Goal: Entertainment & Leisure: Browse casually

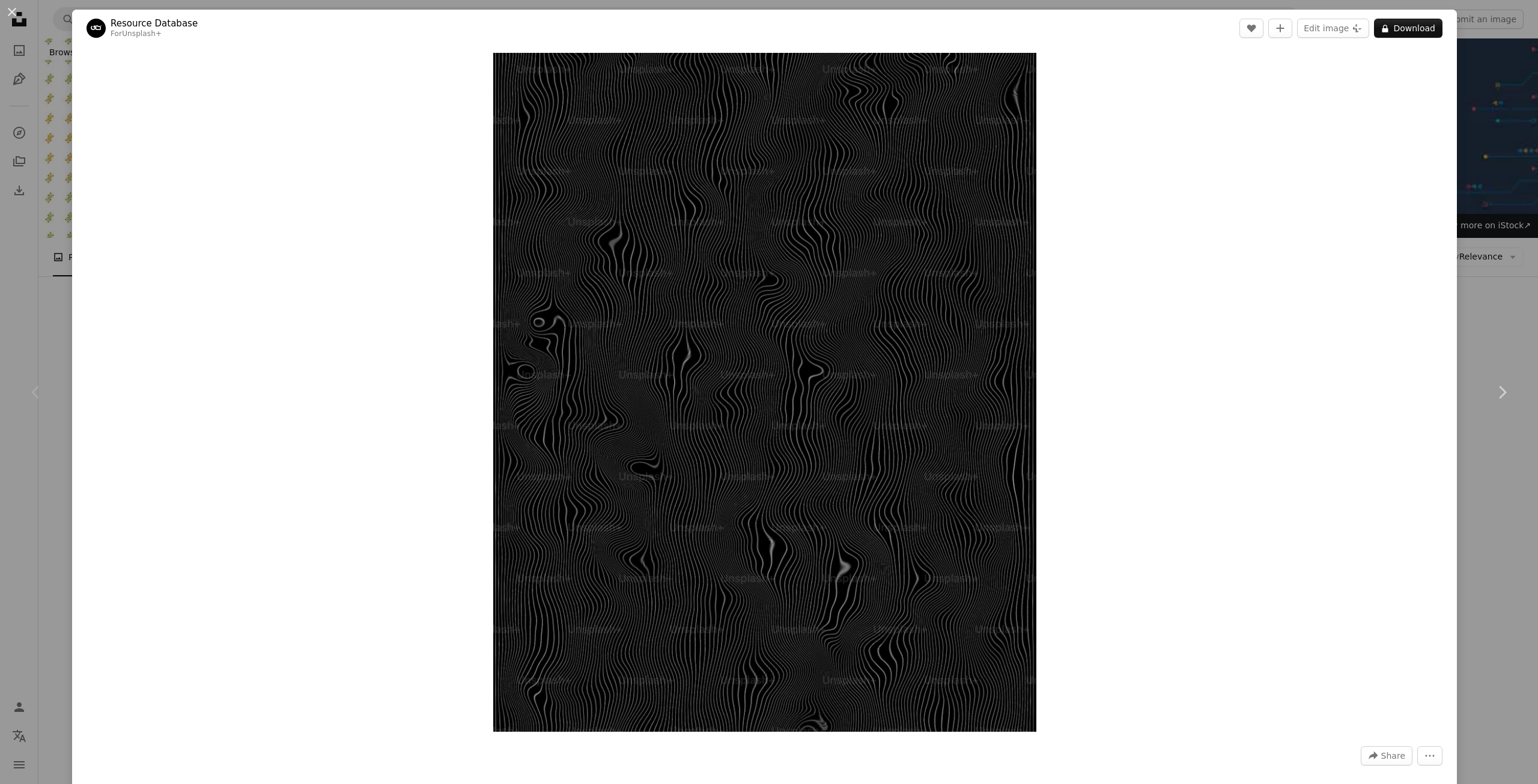
click at [1476, 62] on div "An X shape Chevron left Chevron right Resource Database For Unsplash+ A heart A…" at bounding box center [769, 392] width 1538 height 784
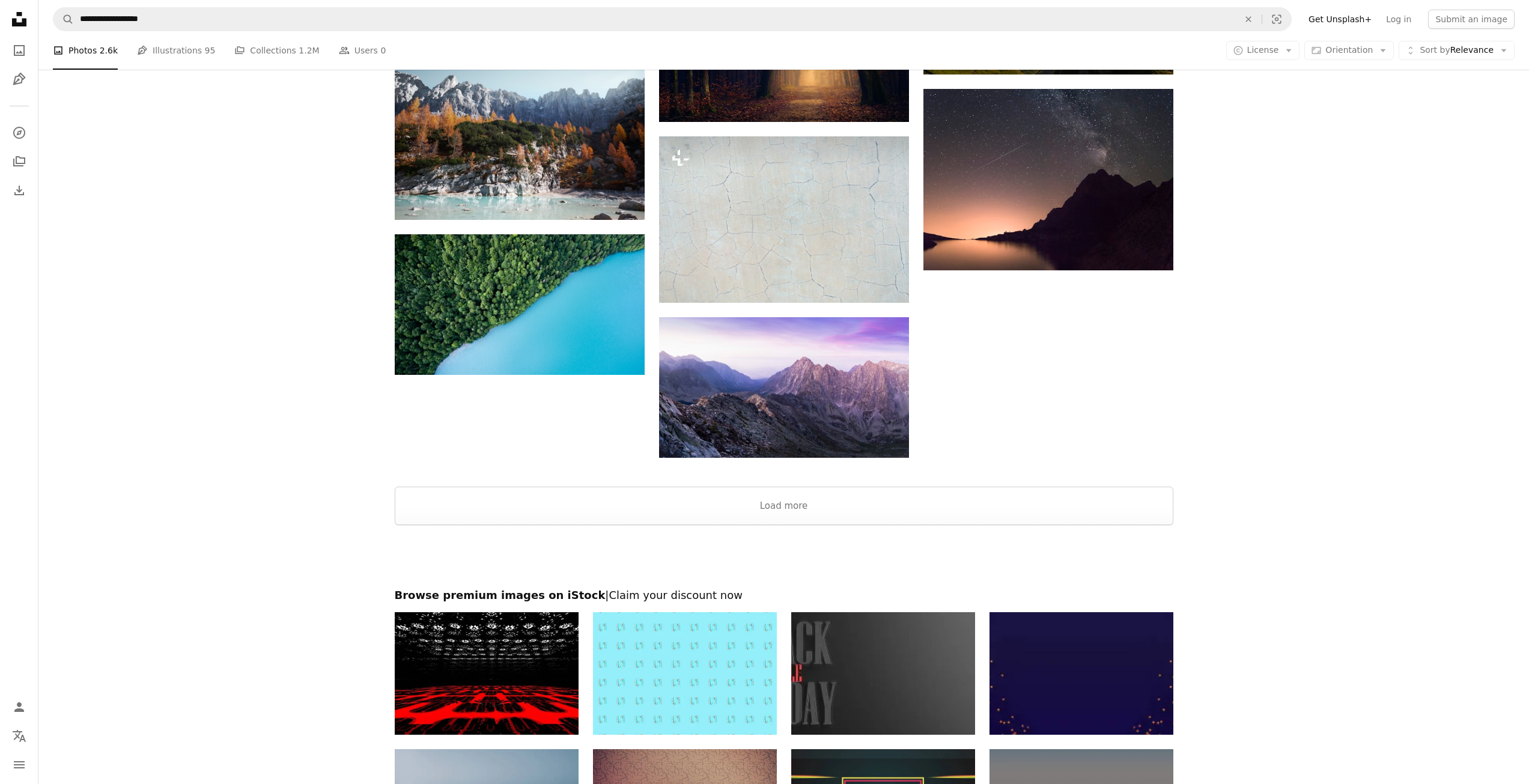
scroll to position [1381, 0]
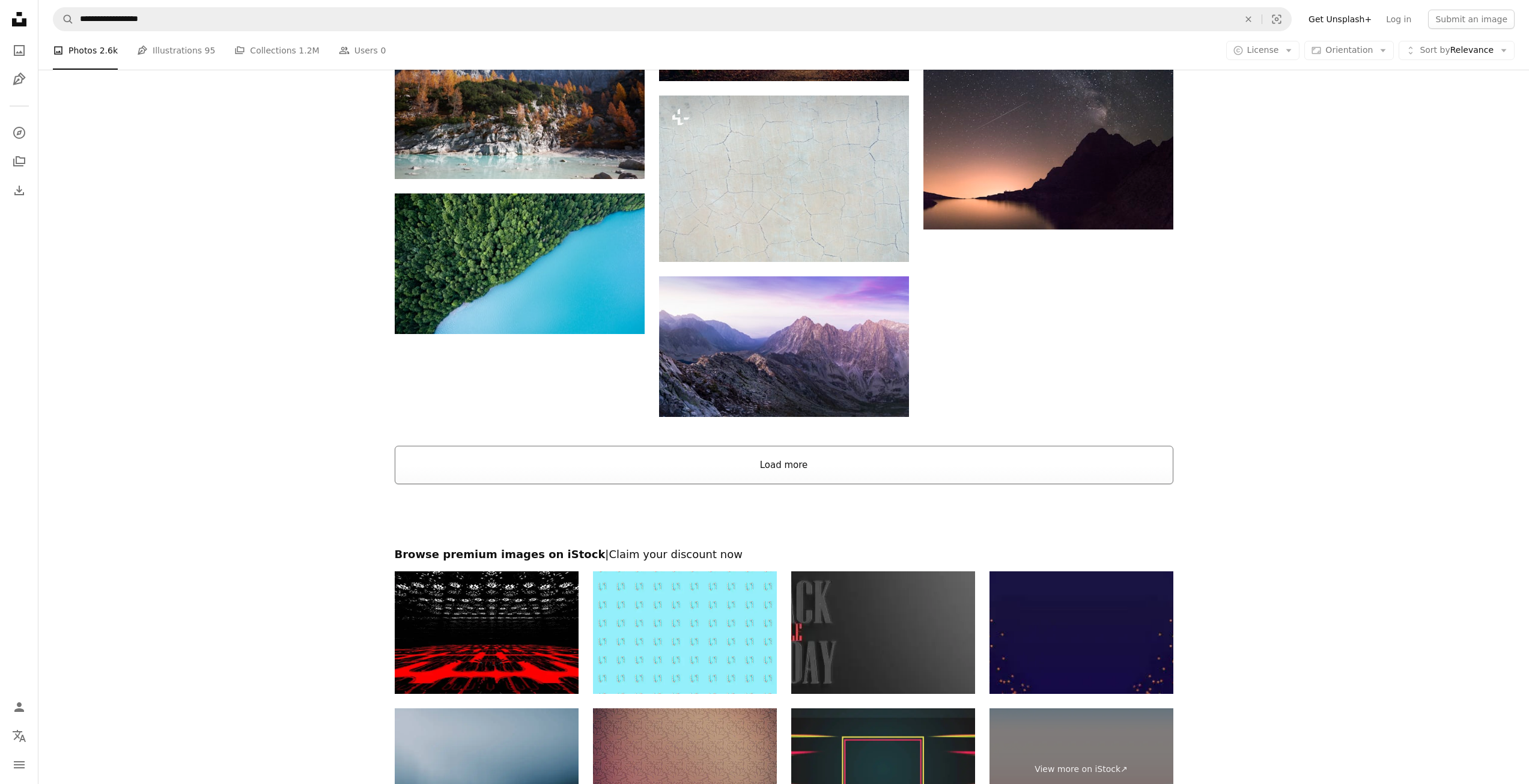
click at [810, 463] on button "Load more" at bounding box center [783, 465] width 778 height 39
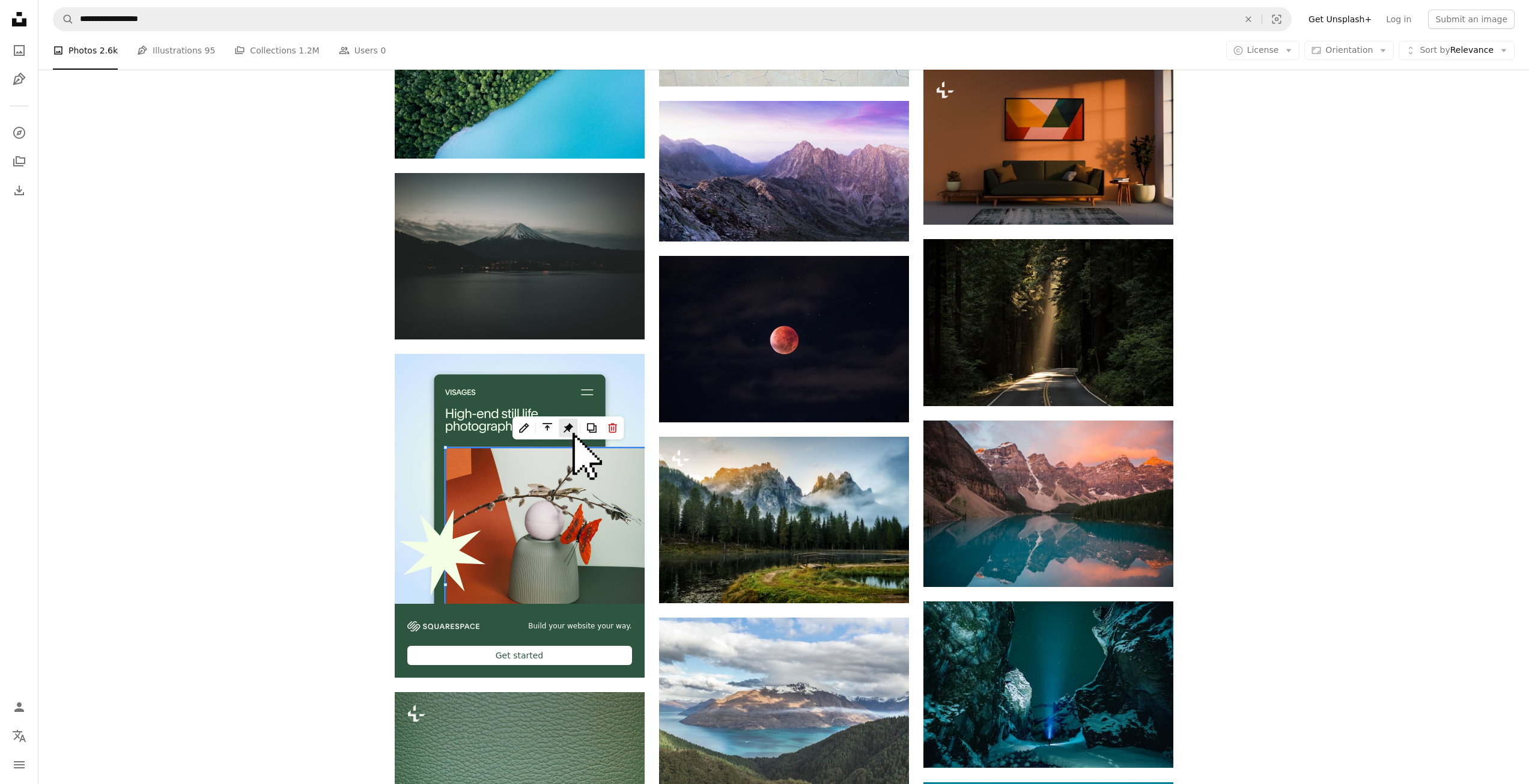
scroll to position [1561, 0]
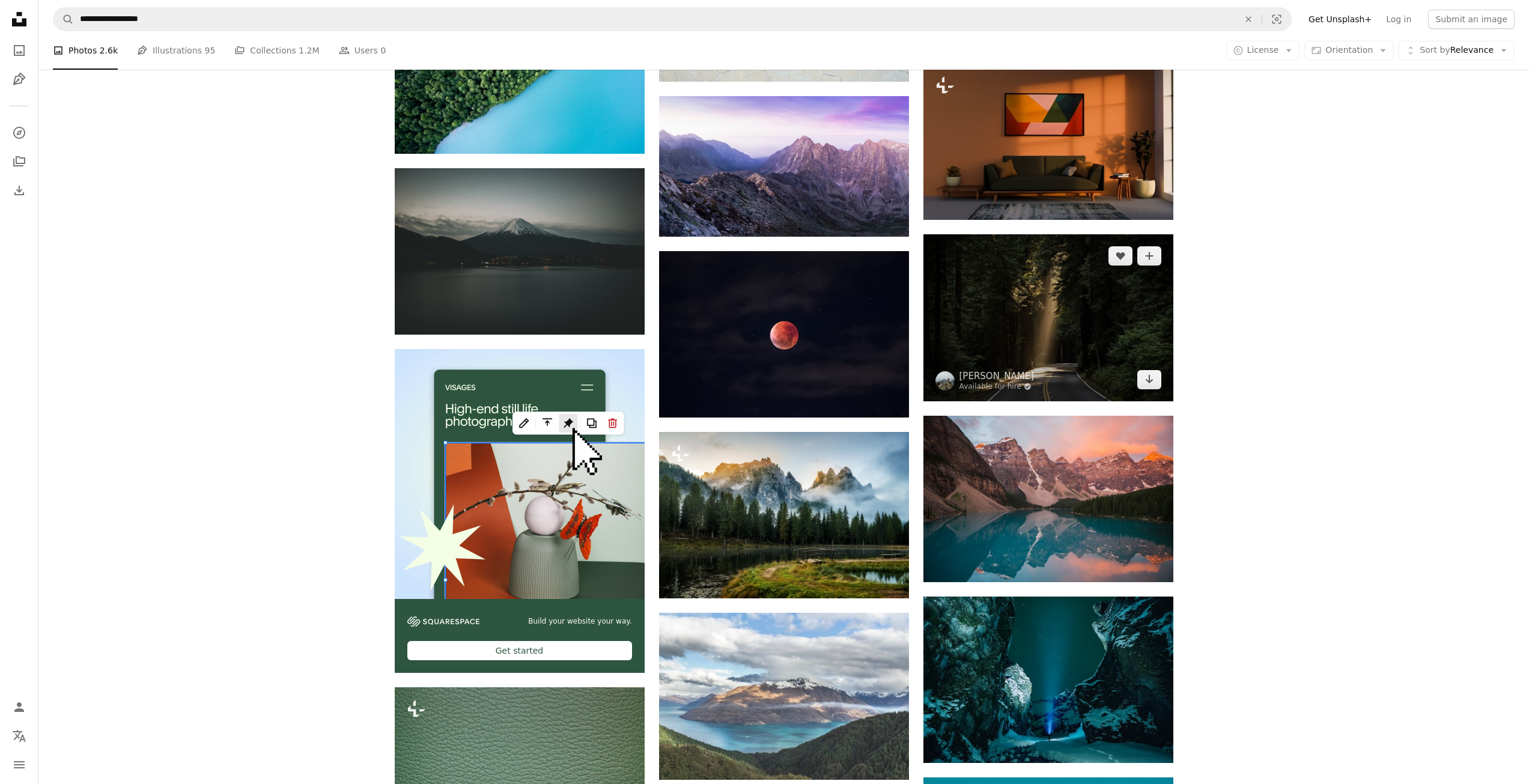
click at [1058, 346] on img at bounding box center [1048, 317] width 250 height 166
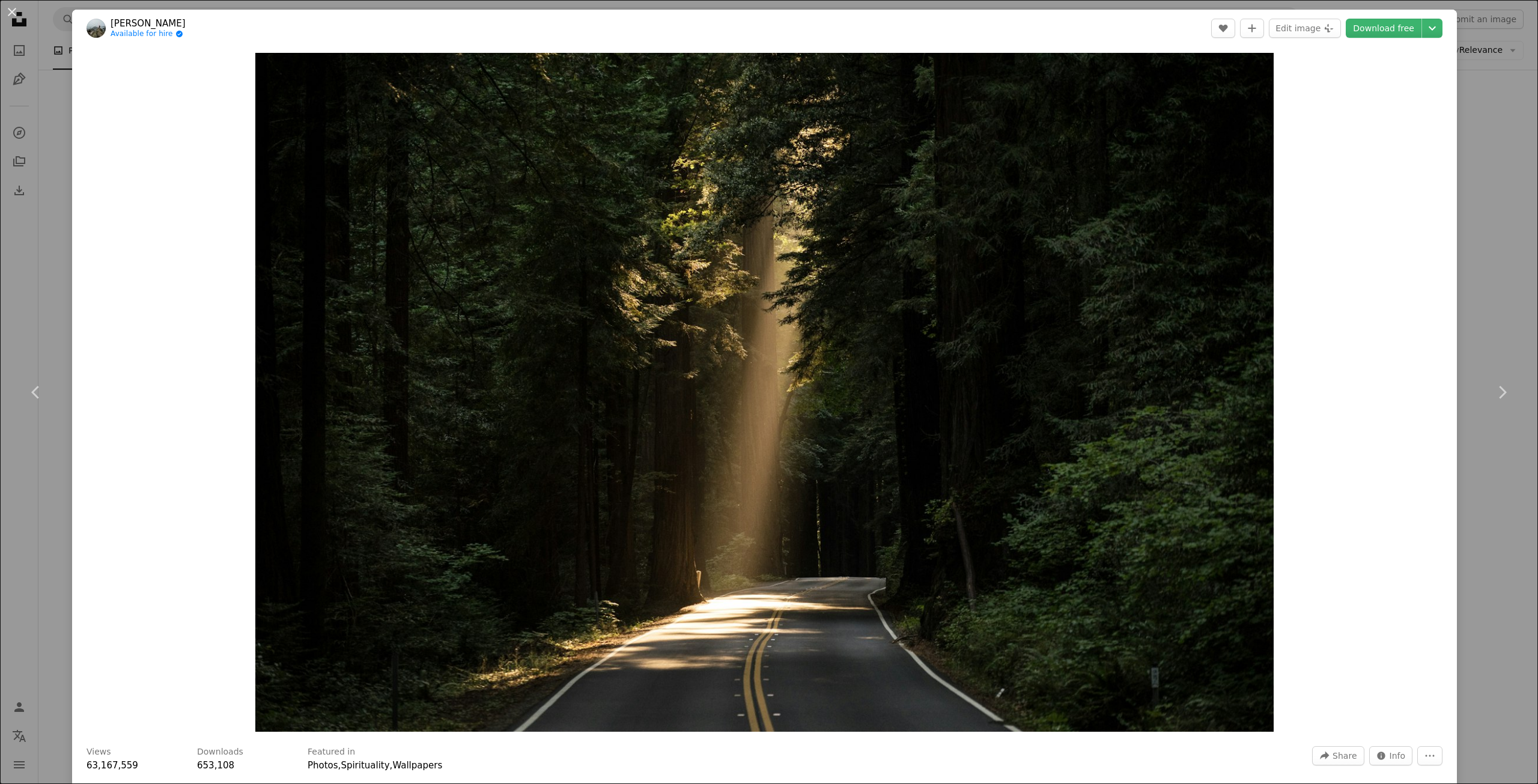
click at [1499, 169] on div "An X shape Chevron left Chevron right [PERSON_NAME] Available for hire A checkm…" at bounding box center [769, 392] width 1538 height 784
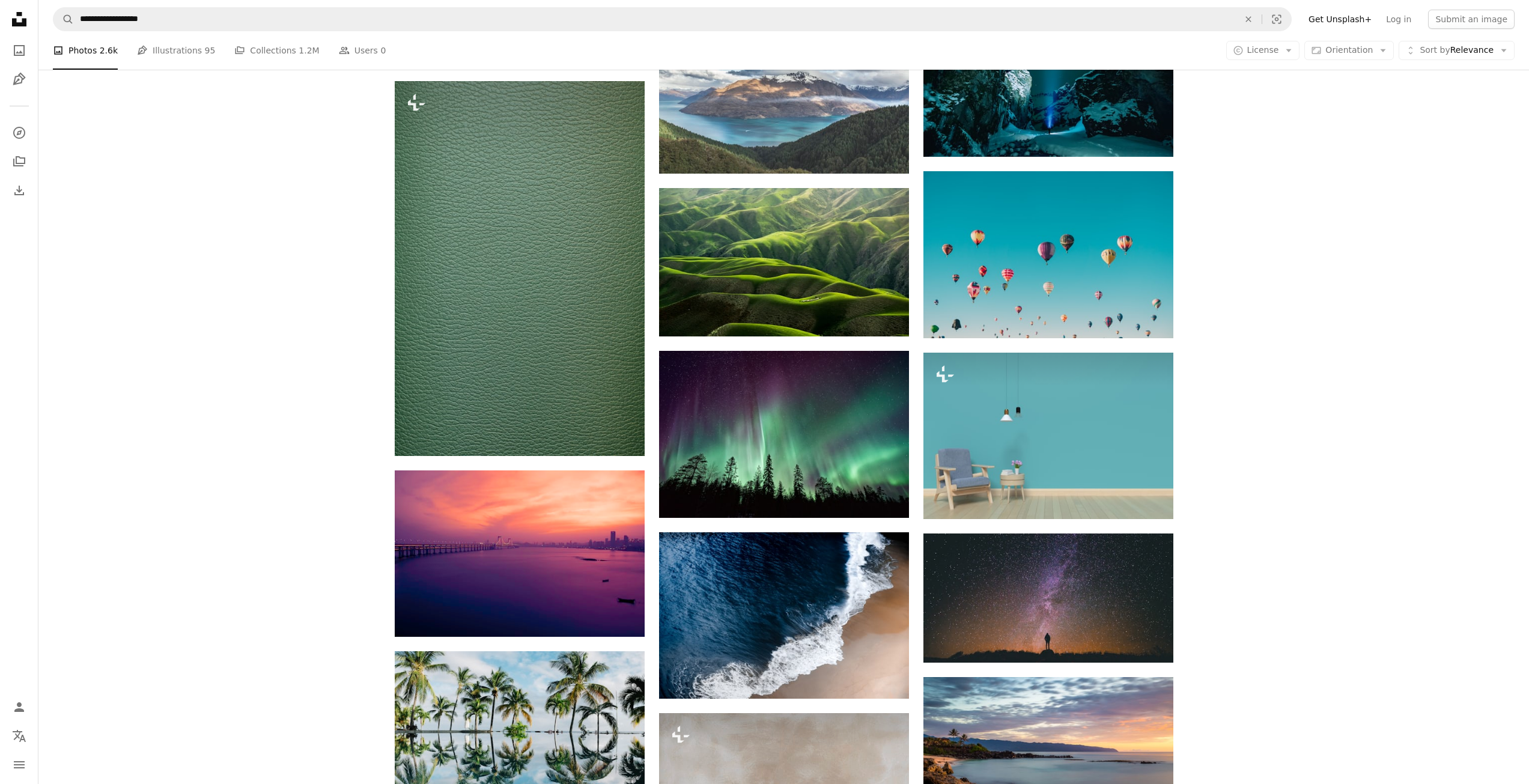
scroll to position [2162, 0]
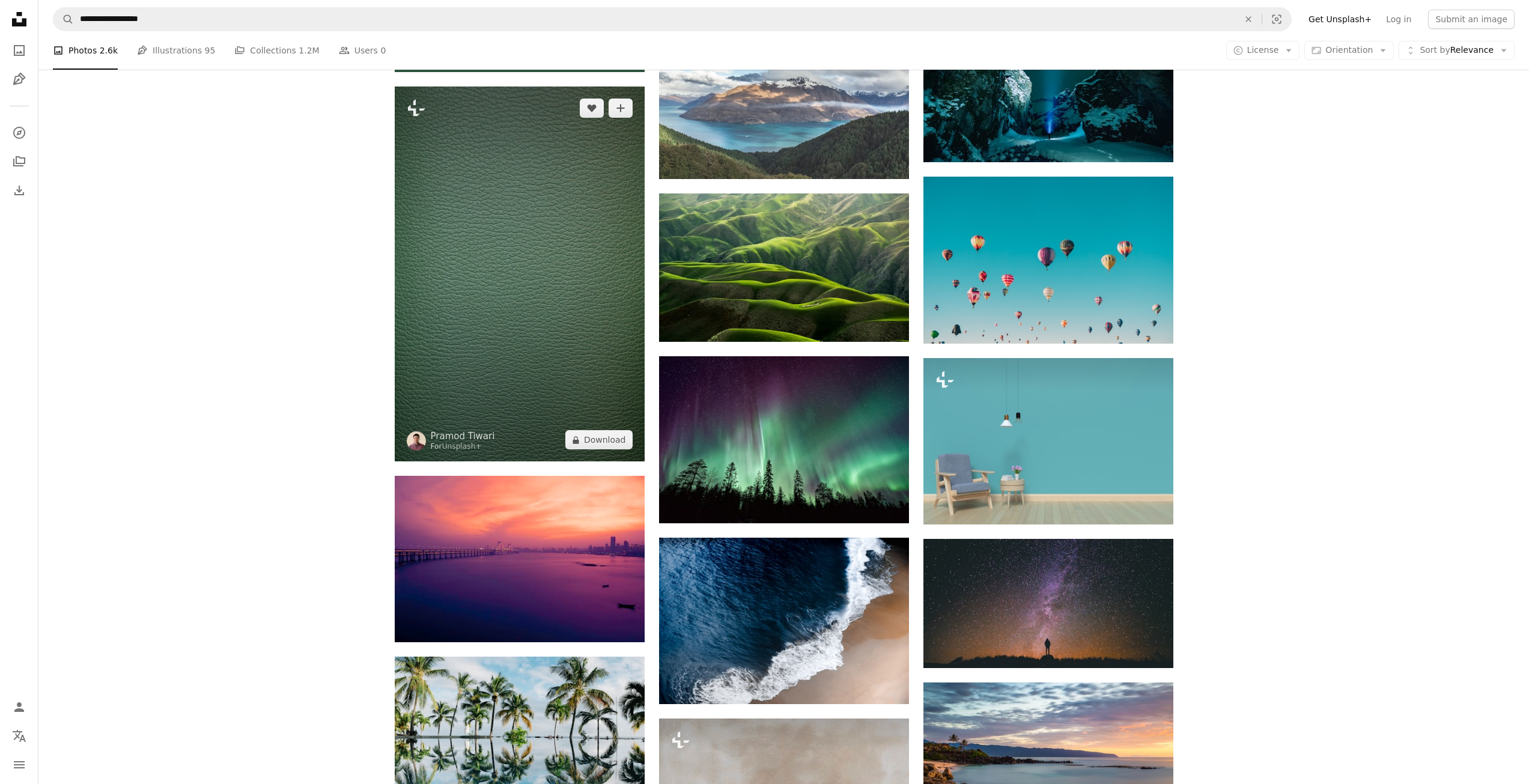
click at [557, 340] on img at bounding box center [519, 273] width 250 height 375
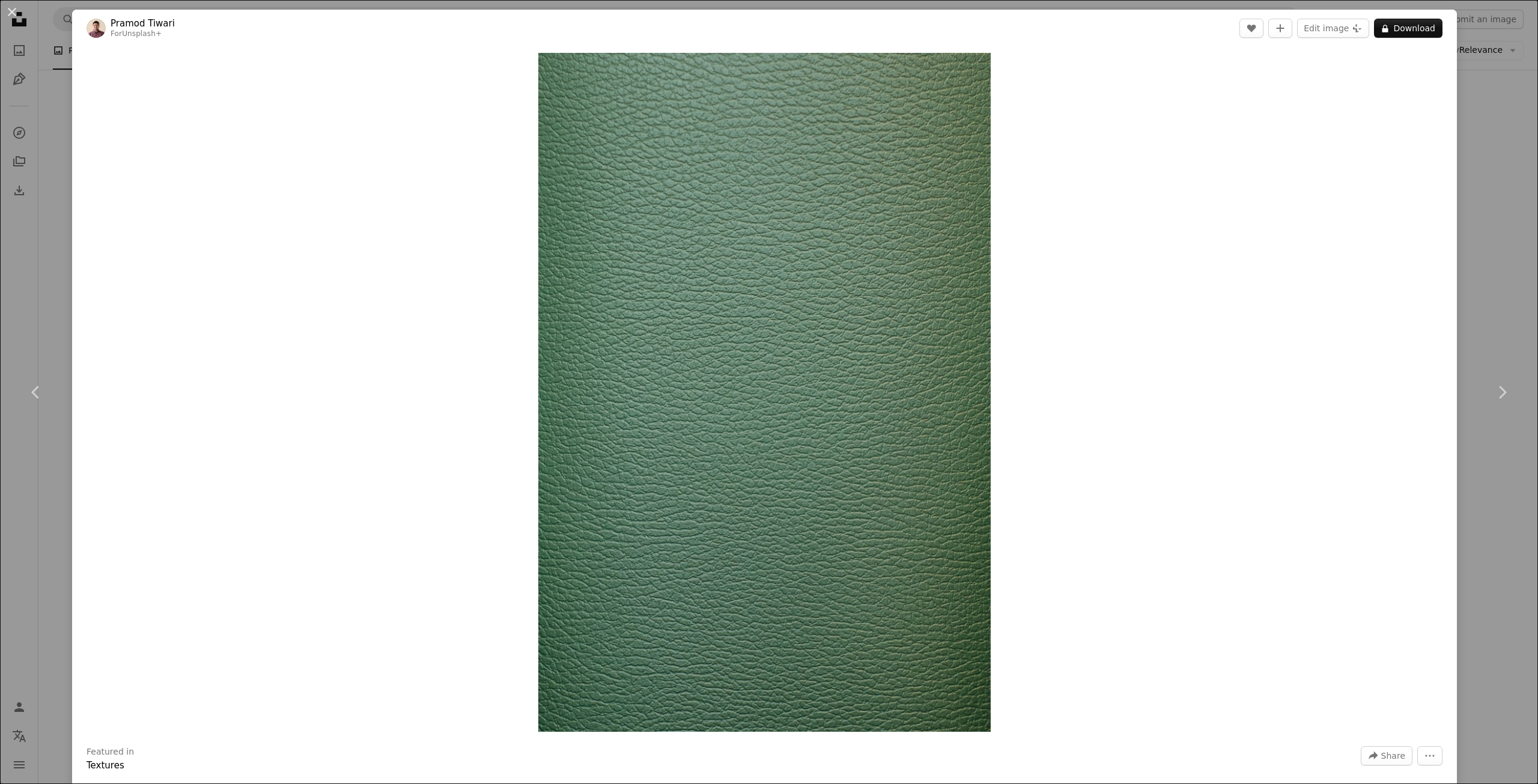
click at [1470, 99] on div "An X shape Chevron left Chevron right [PERSON_NAME] For Unsplash+ A heart A plu…" at bounding box center [769, 392] width 1538 height 784
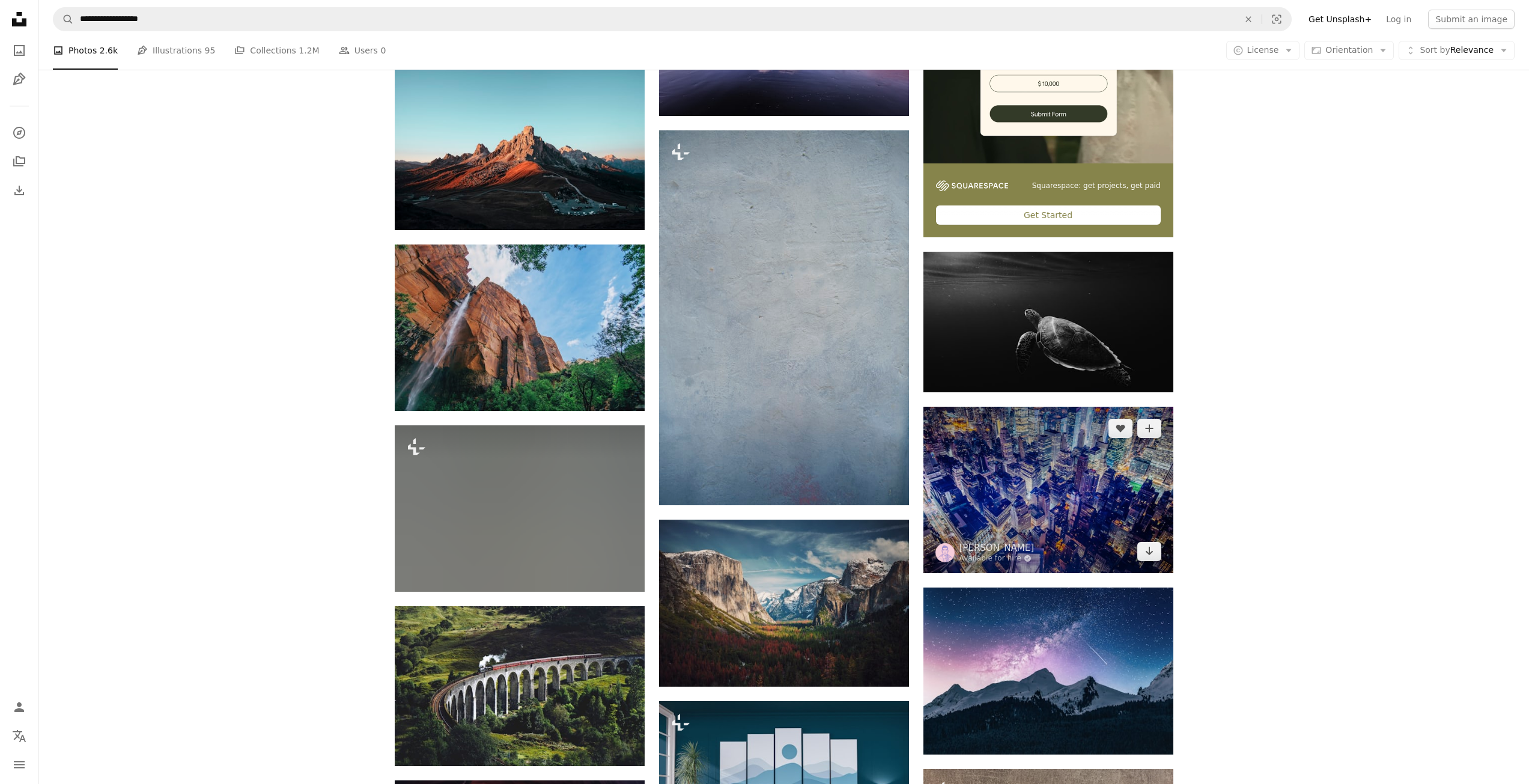
scroll to position [3303, 0]
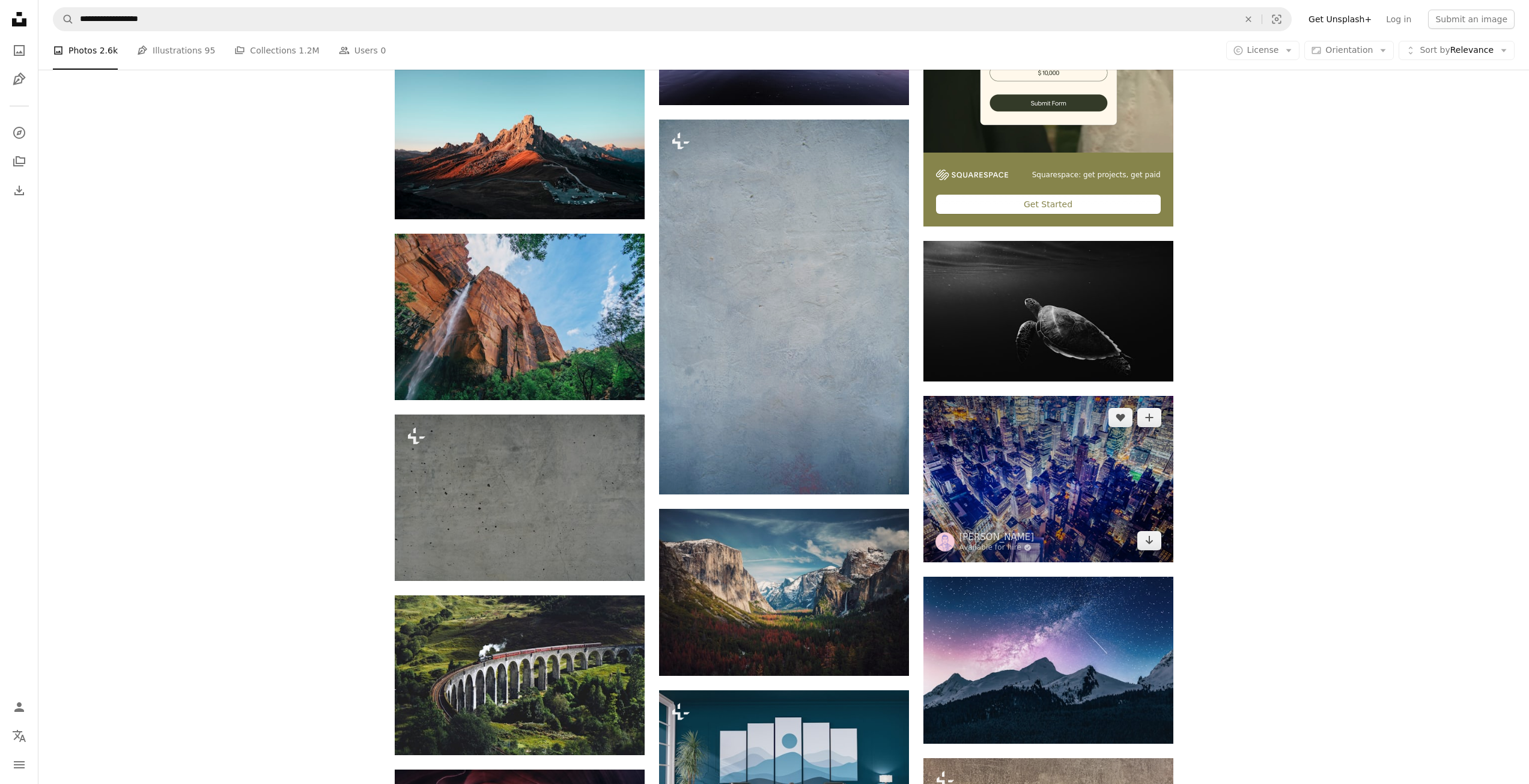
click at [1118, 468] on img at bounding box center [1048, 479] width 250 height 166
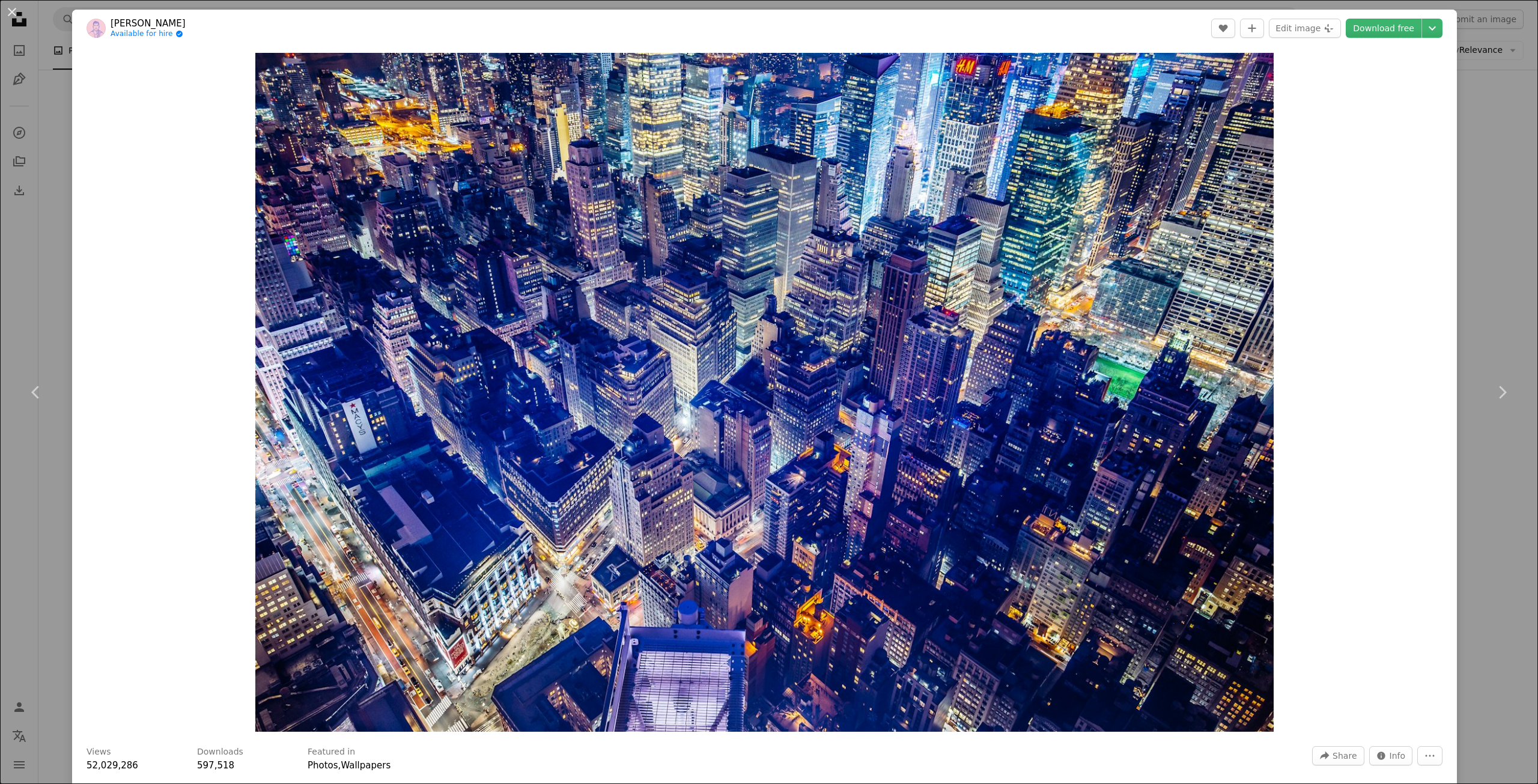
click at [1498, 97] on div "An X shape Chevron left Chevron right Denys Nevozhai Available for hire A check…" at bounding box center [769, 392] width 1538 height 784
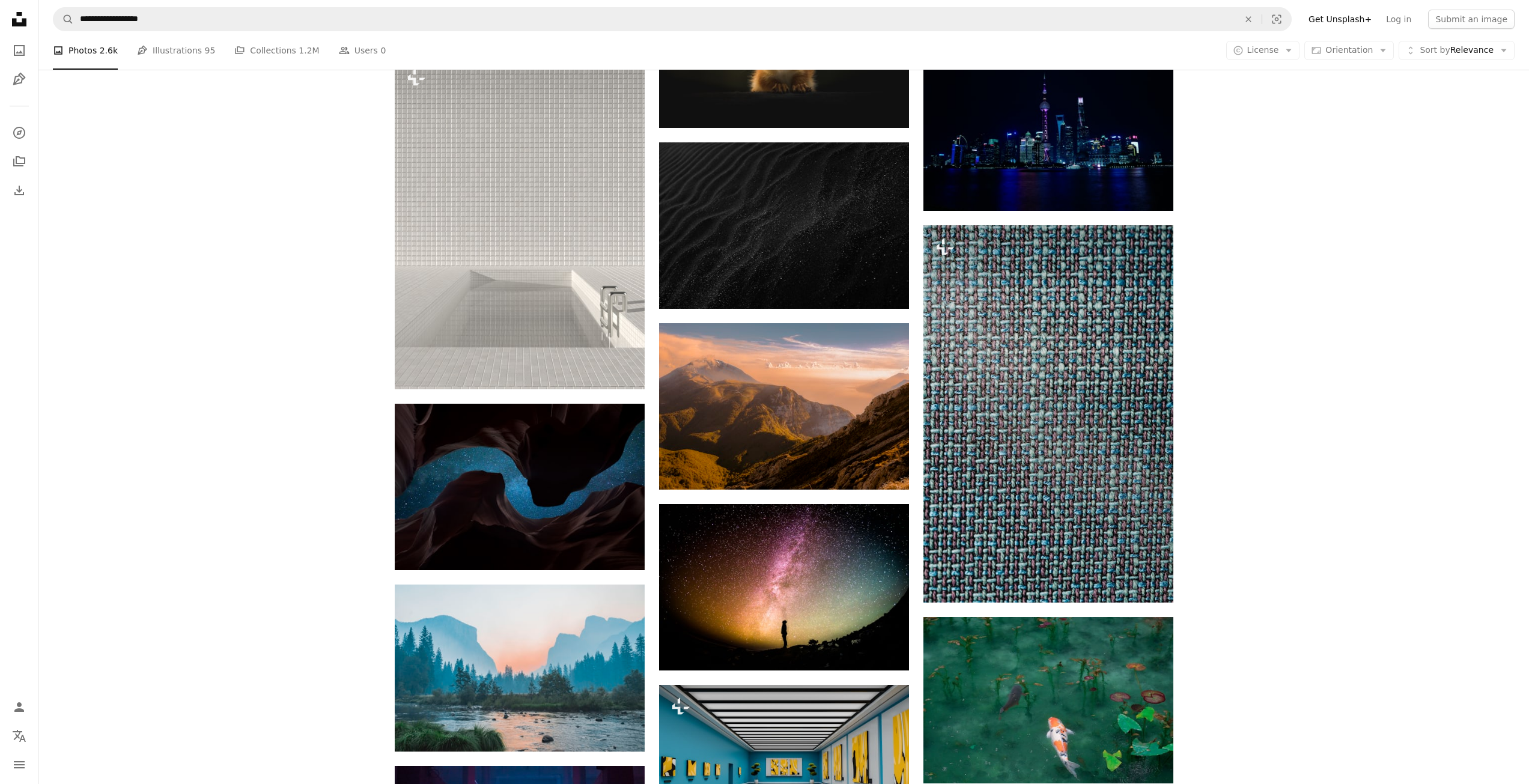
scroll to position [4384, 0]
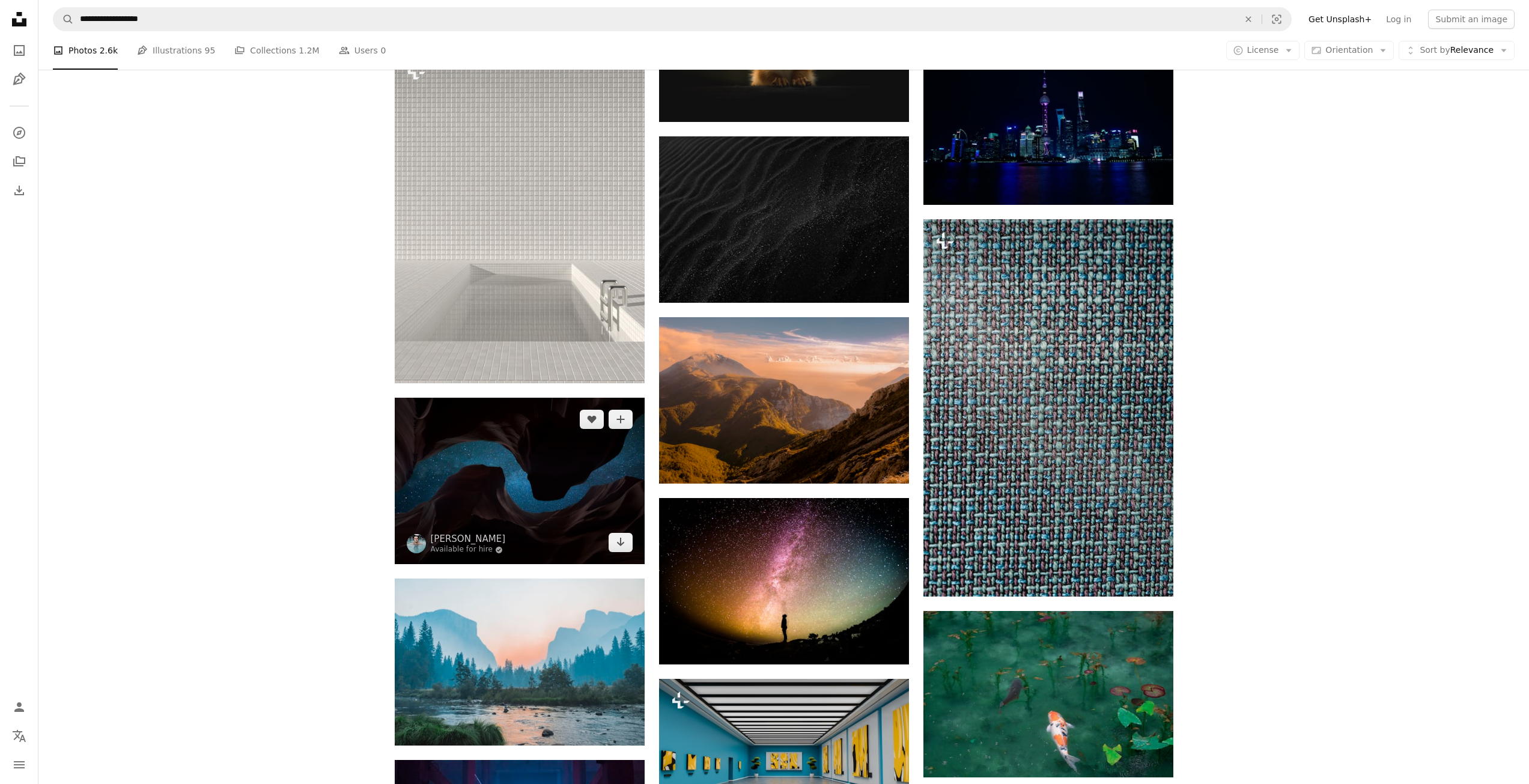
click at [528, 463] on img at bounding box center [519, 480] width 250 height 166
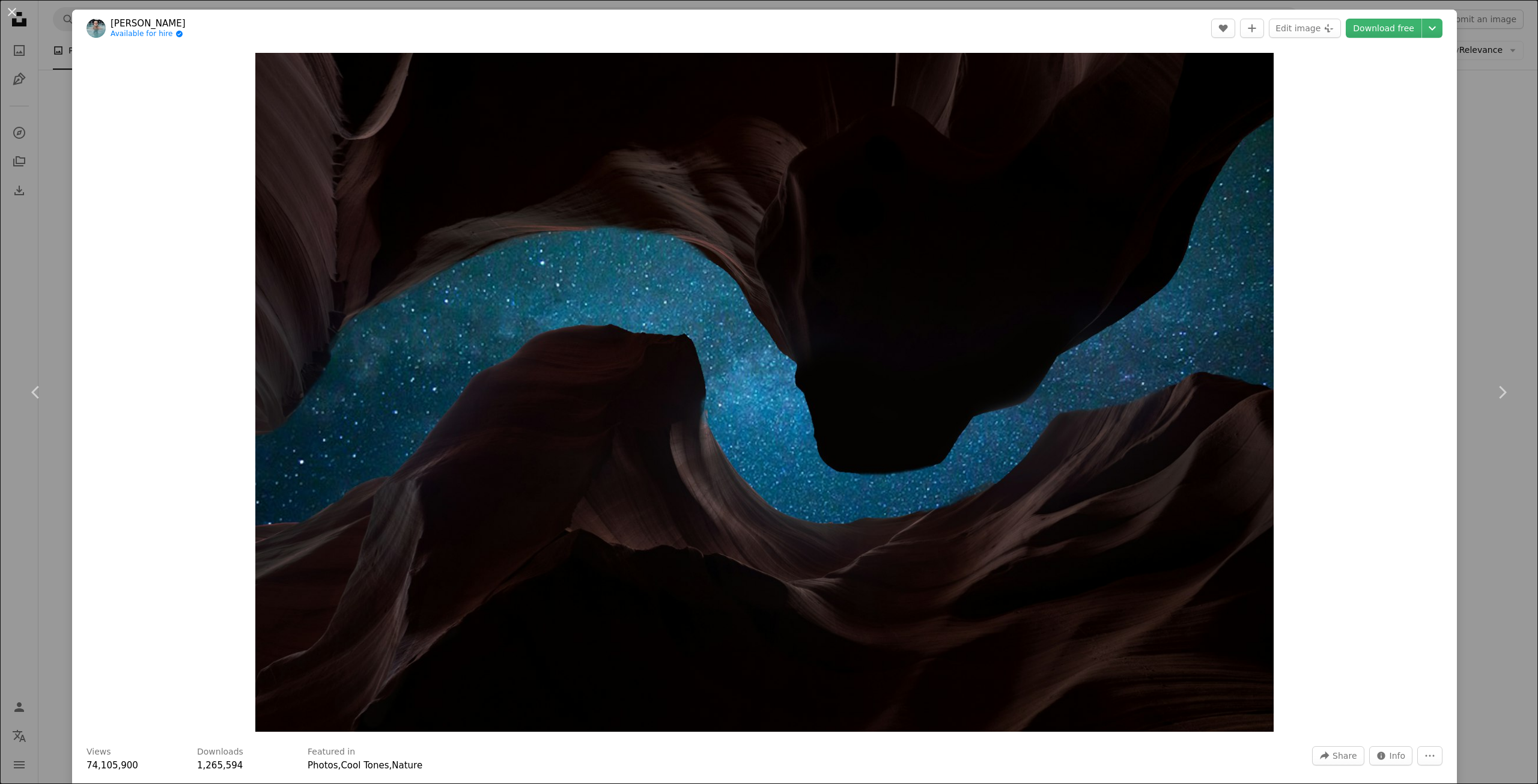
click at [1491, 250] on div "An X shape Chevron left Chevron right [PERSON_NAME] Available for hire A checkm…" at bounding box center [769, 392] width 1538 height 784
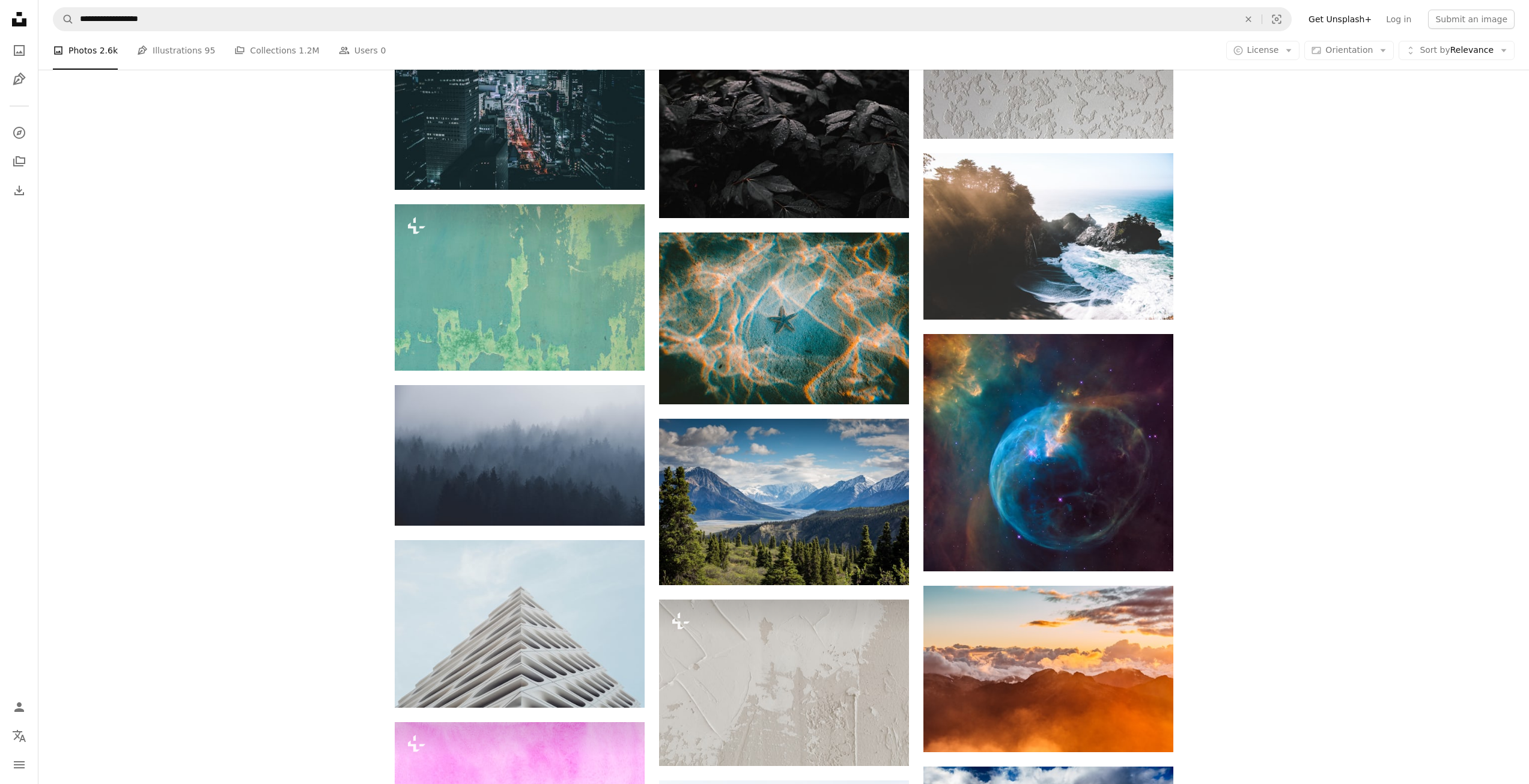
scroll to position [6125, 0]
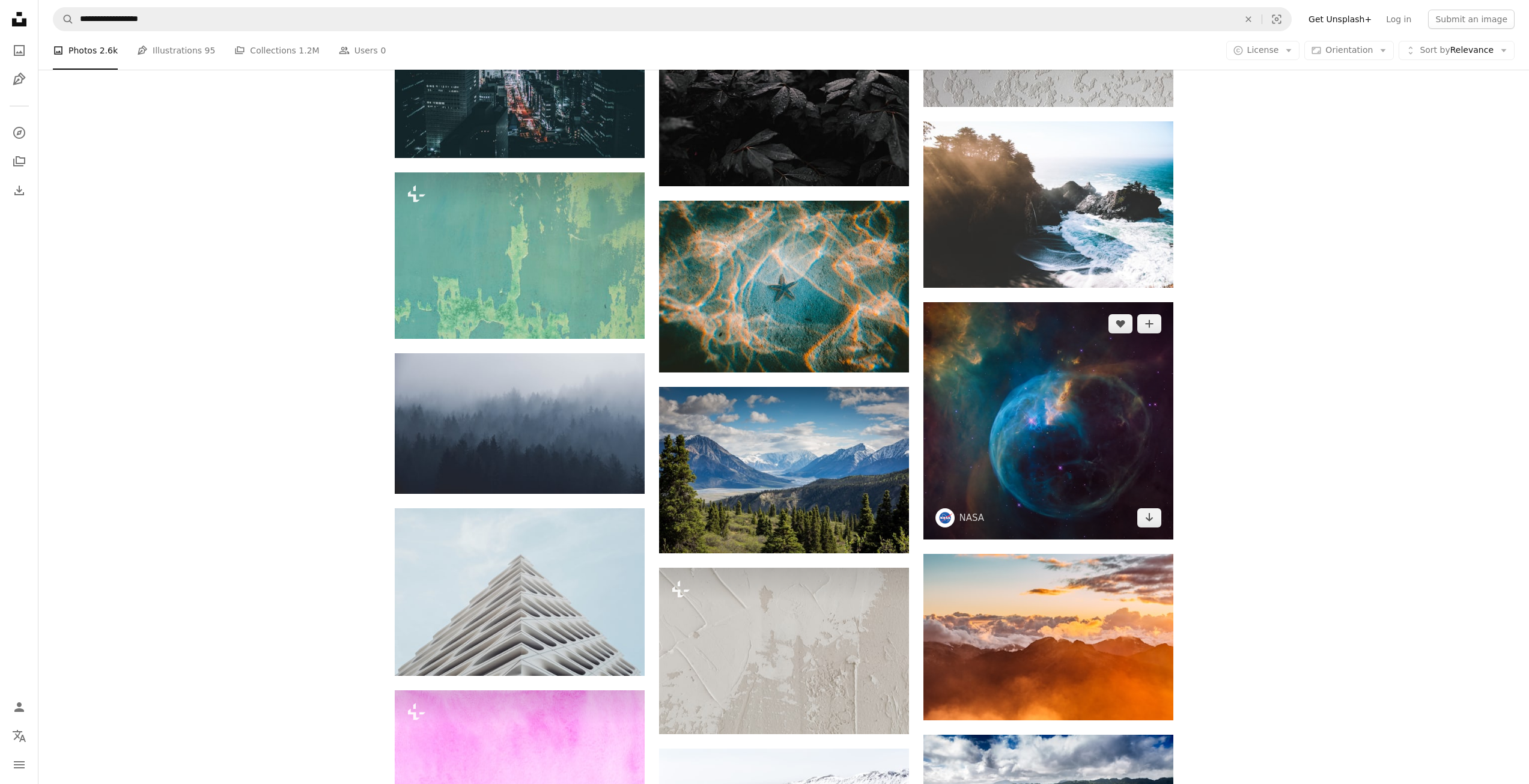
click at [1117, 465] on img at bounding box center [1048, 421] width 250 height 237
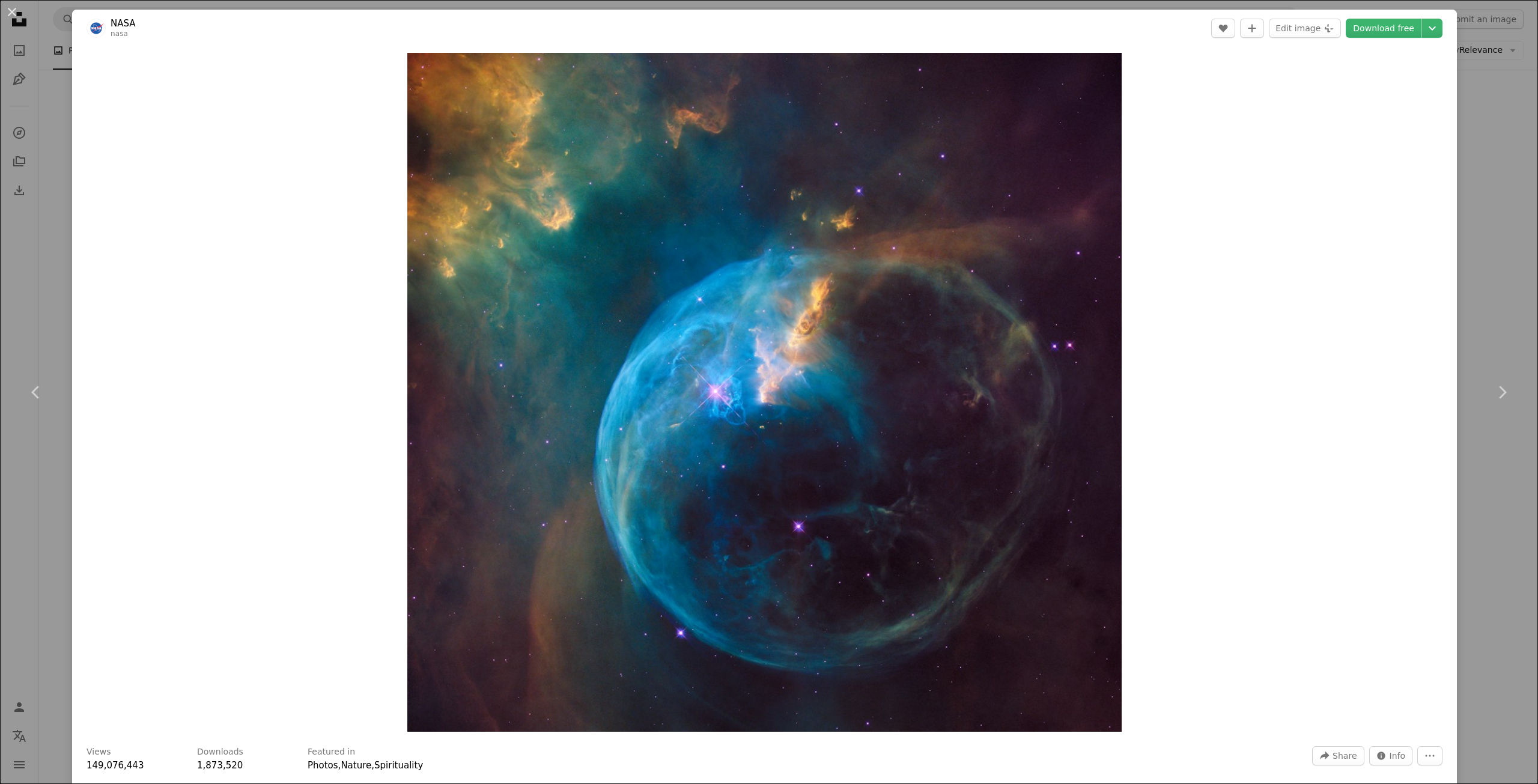
click at [1511, 317] on div "An X shape Chevron left Chevron right NASA nasa A heart A plus sign Edit image …" at bounding box center [769, 392] width 1538 height 784
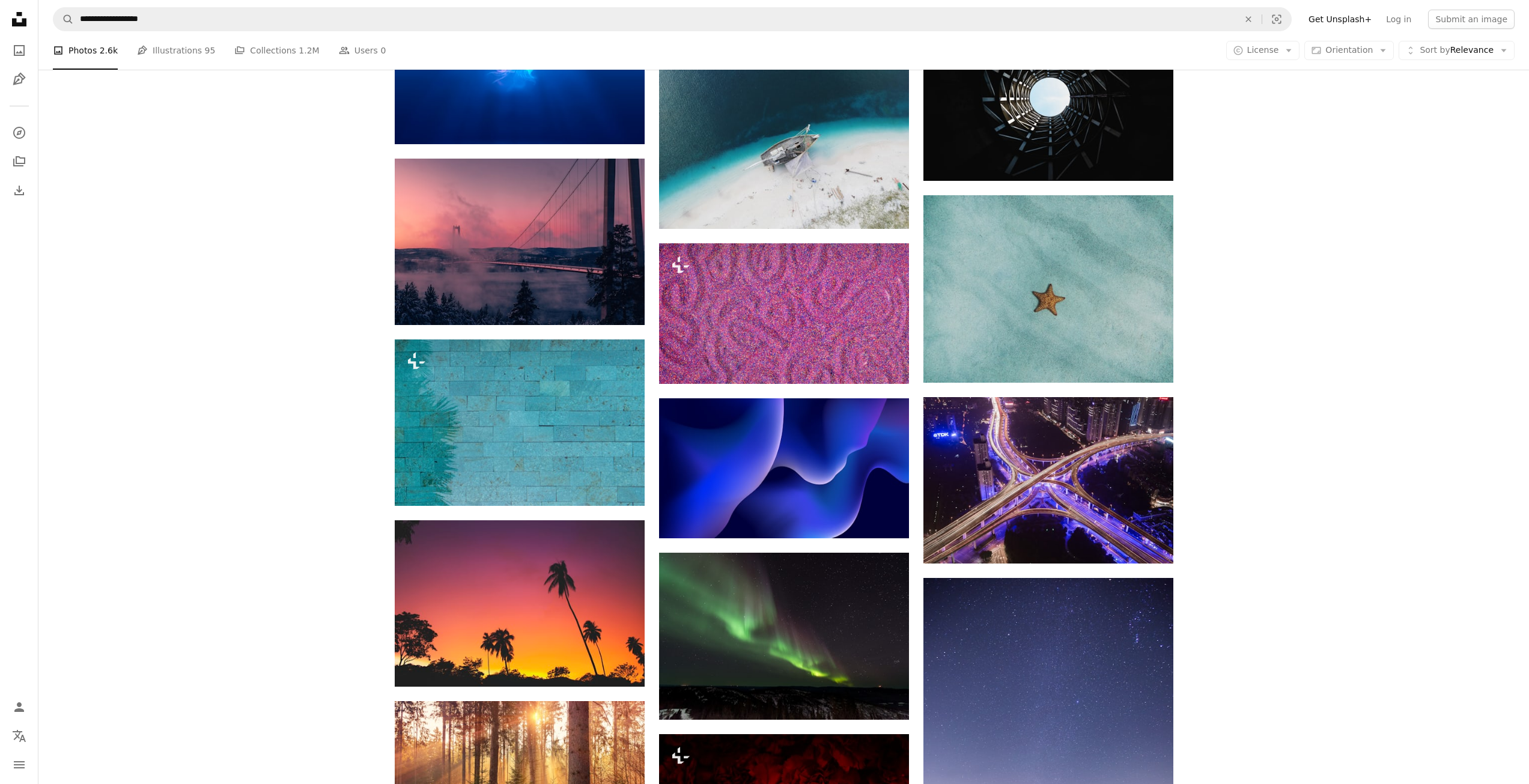
scroll to position [7205, 0]
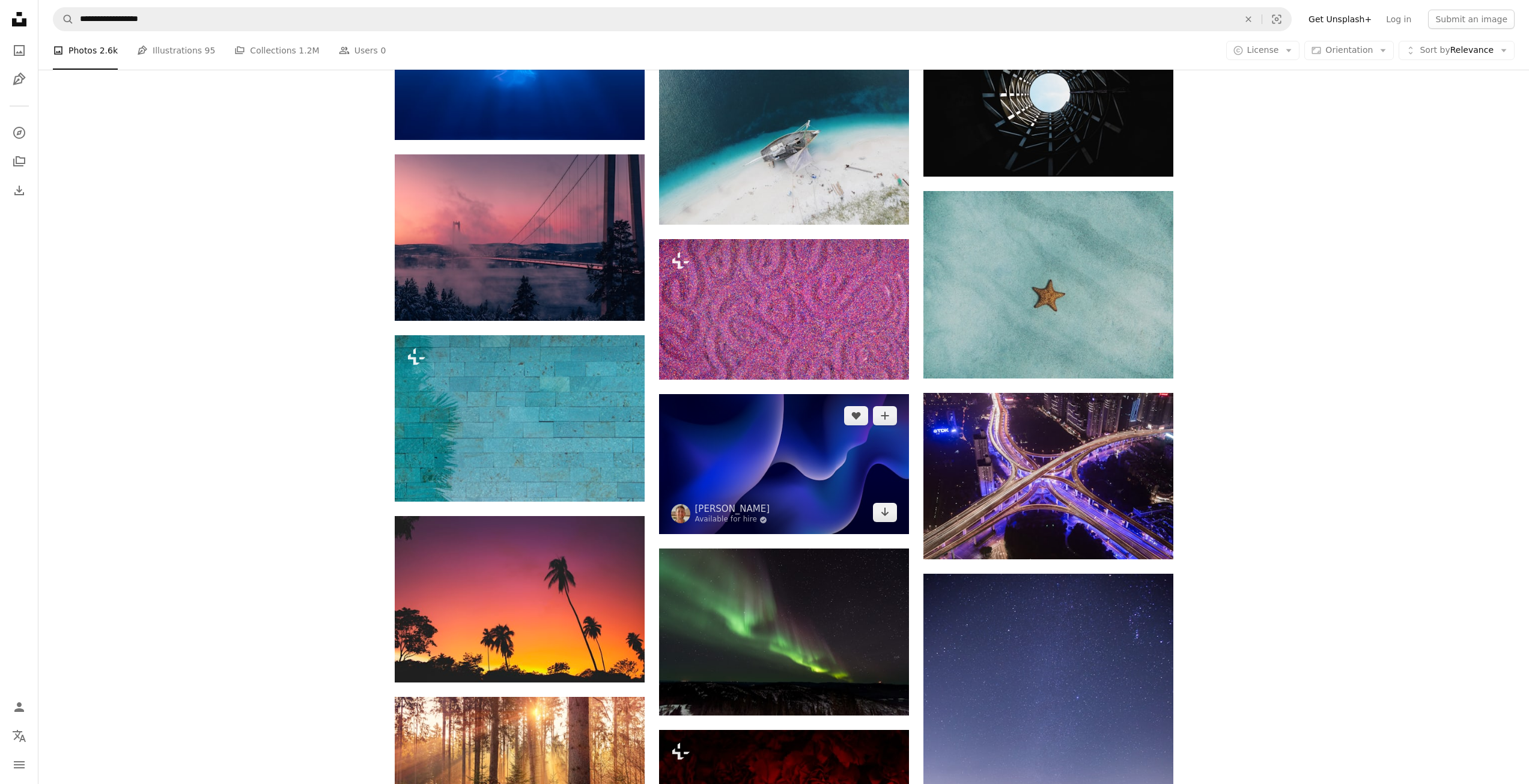
click at [832, 469] on img at bounding box center [783, 464] width 250 height 140
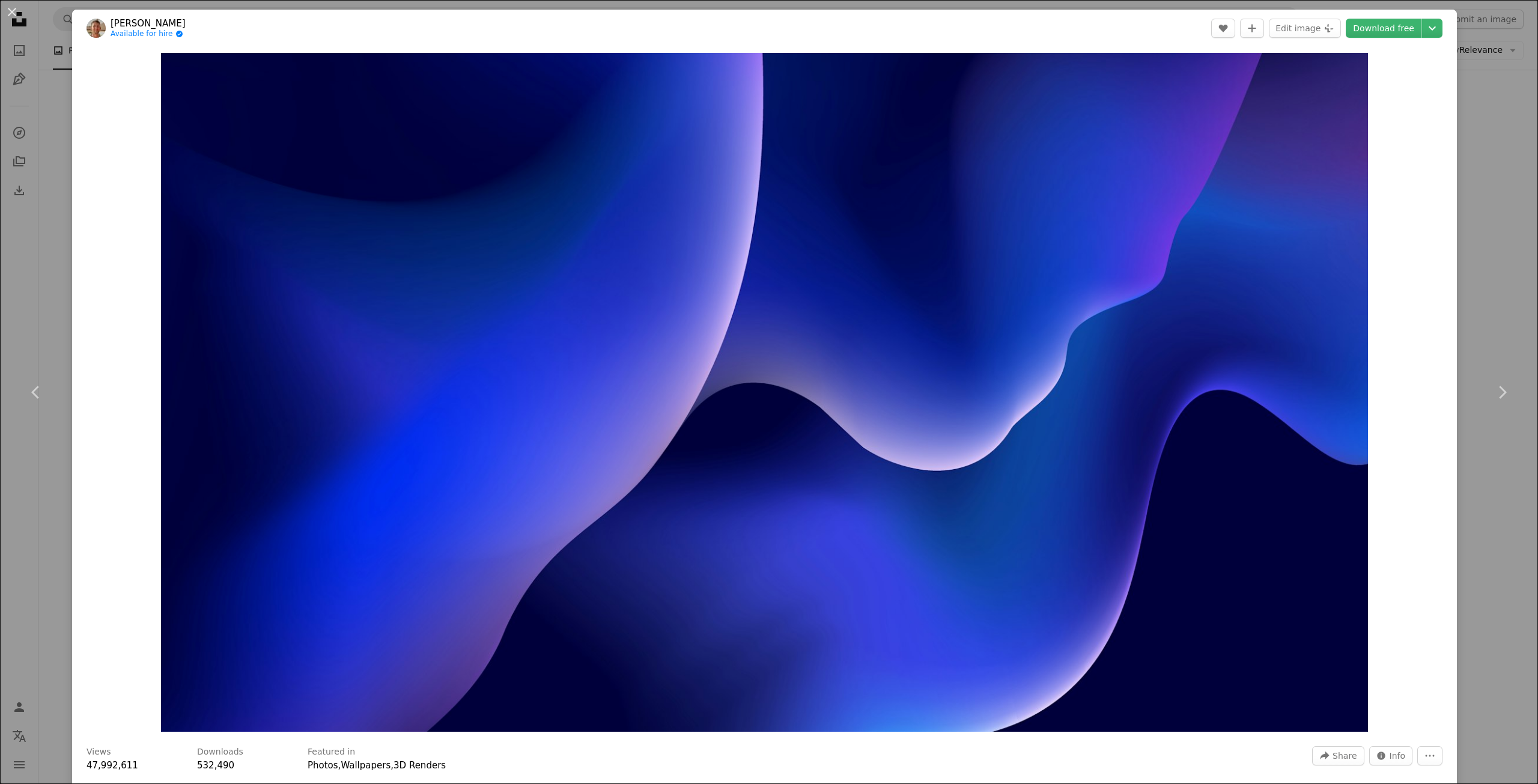
drag, startPoint x: 1493, startPoint y: 230, endPoint x: 1487, endPoint y: 232, distance: 6.3
click at [1487, 232] on div "An X shape Chevron left Chevron right [PERSON_NAME] Available for hire A checkm…" at bounding box center [769, 392] width 1538 height 784
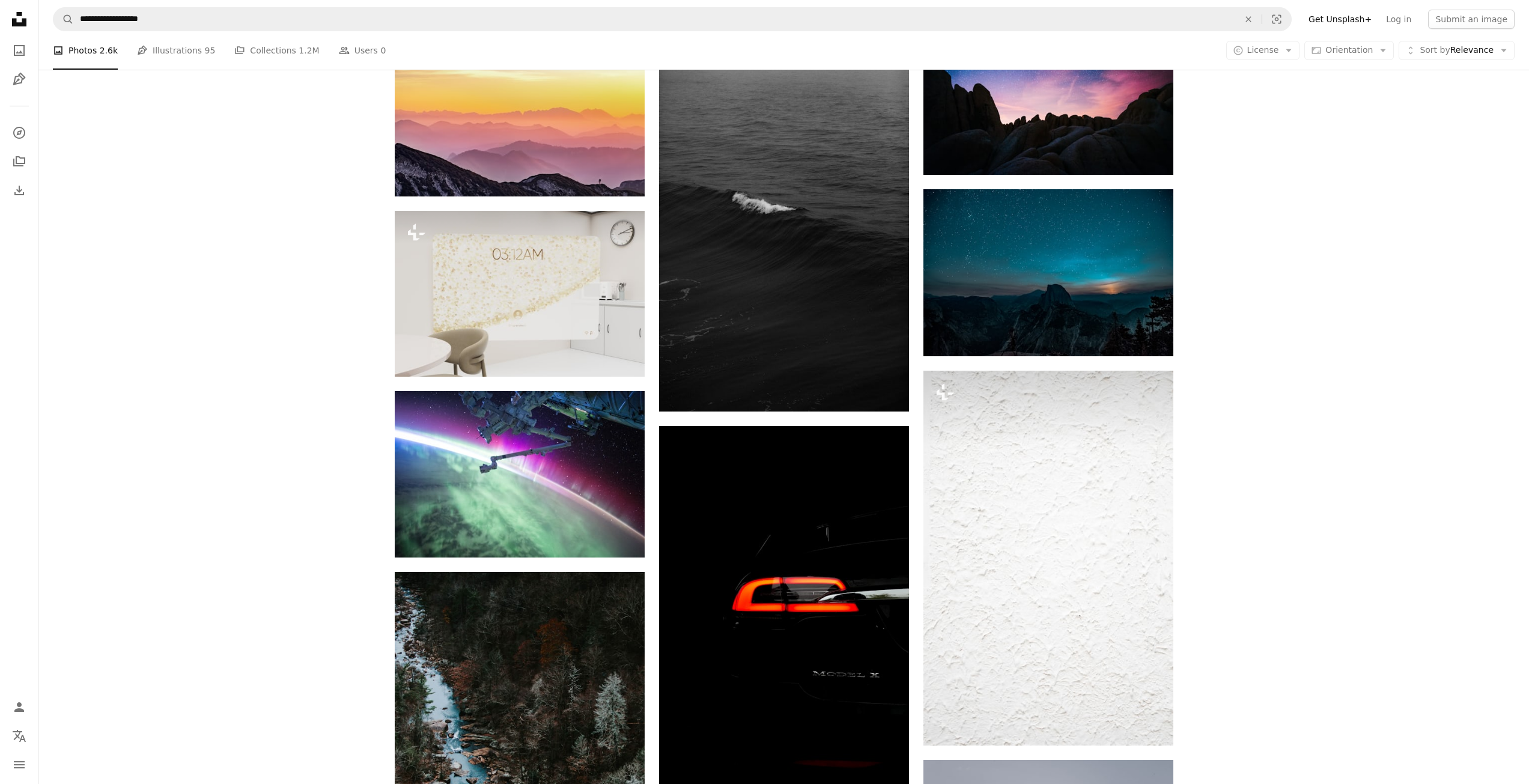
scroll to position [9188, 0]
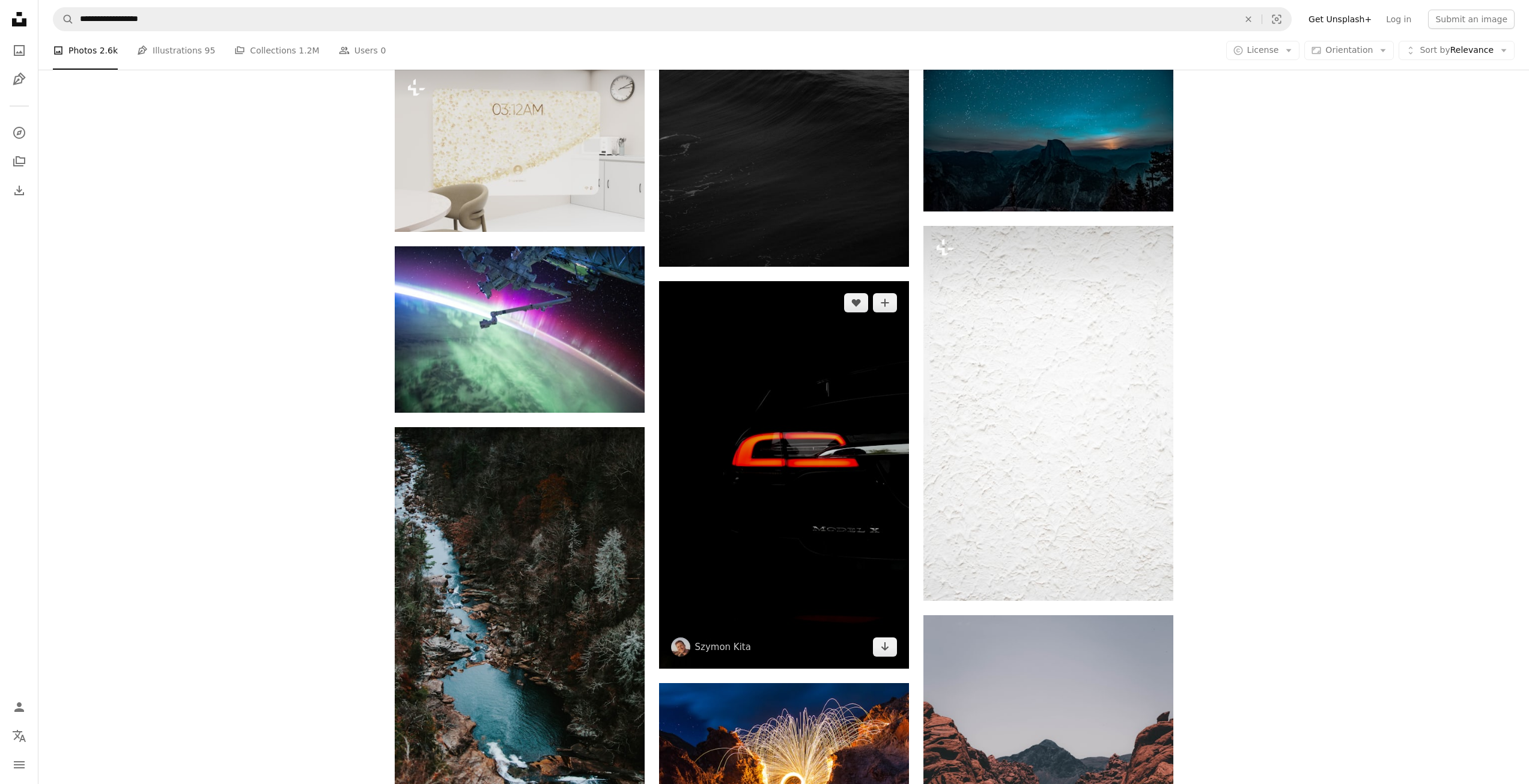
click at [829, 522] on img at bounding box center [783, 475] width 250 height 388
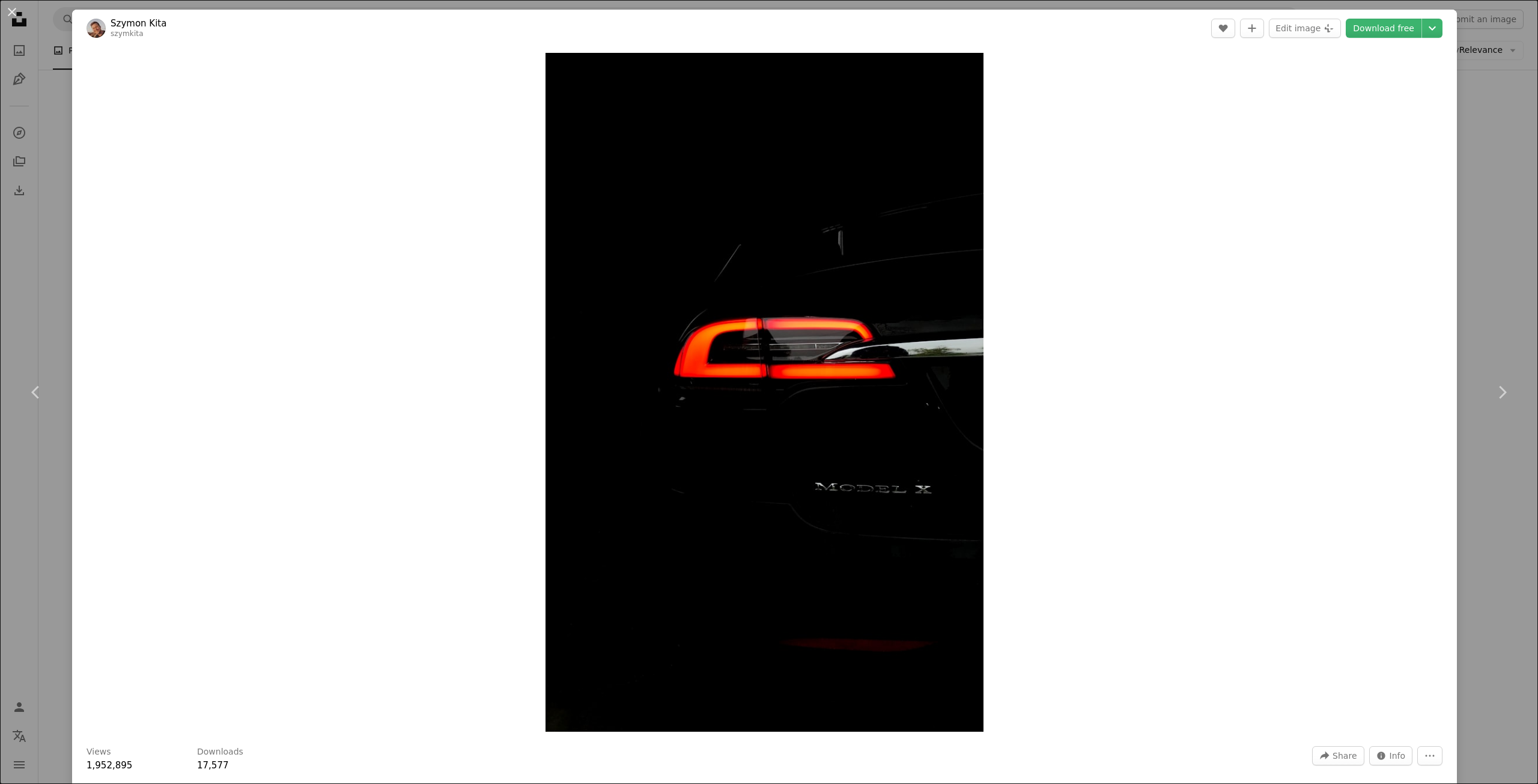
click at [1494, 230] on div "An X shape Chevron left Chevron right [PERSON_NAME] szymkita A heart A plus sig…" at bounding box center [769, 392] width 1538 height 784
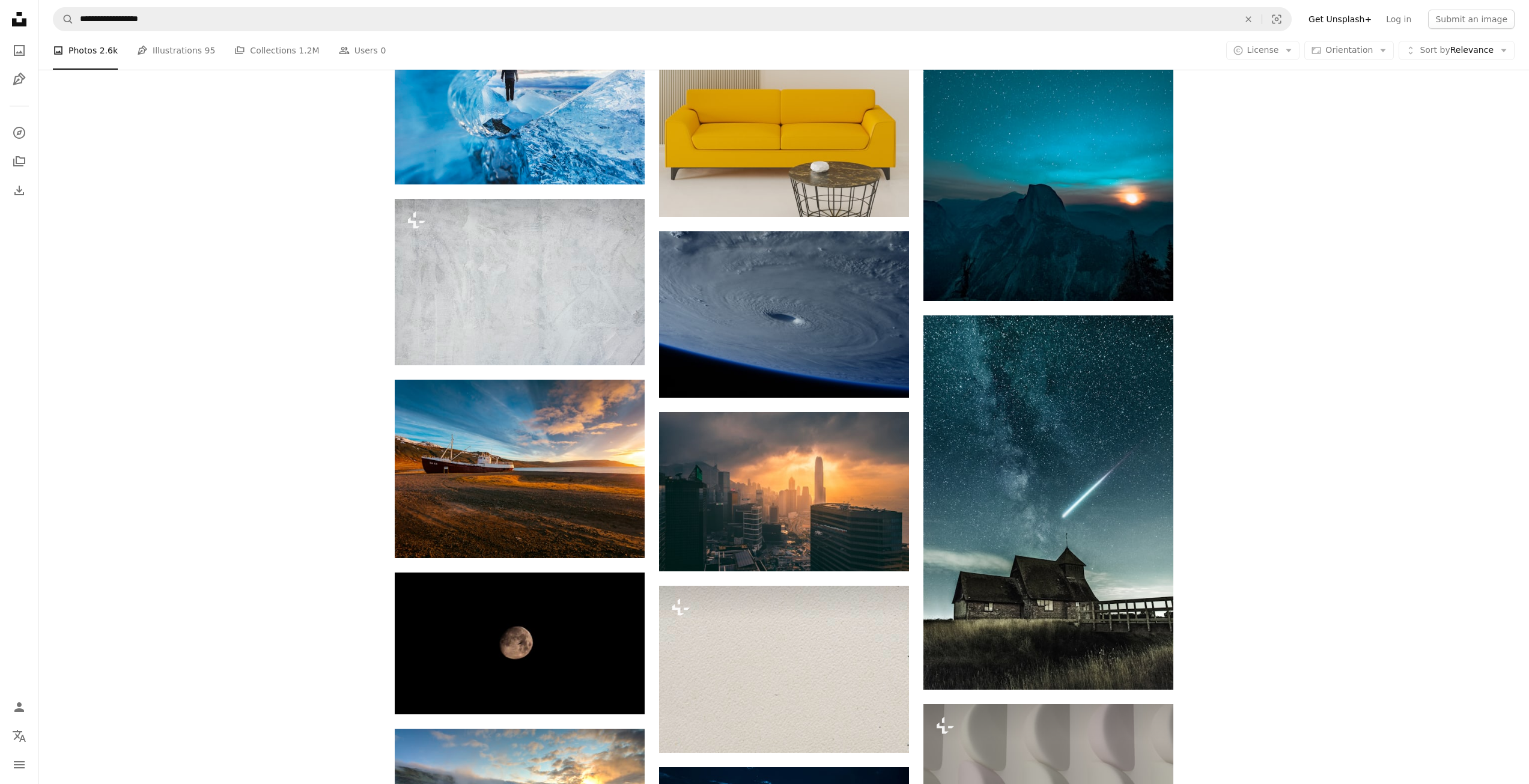
scroll to position [10448, 0]
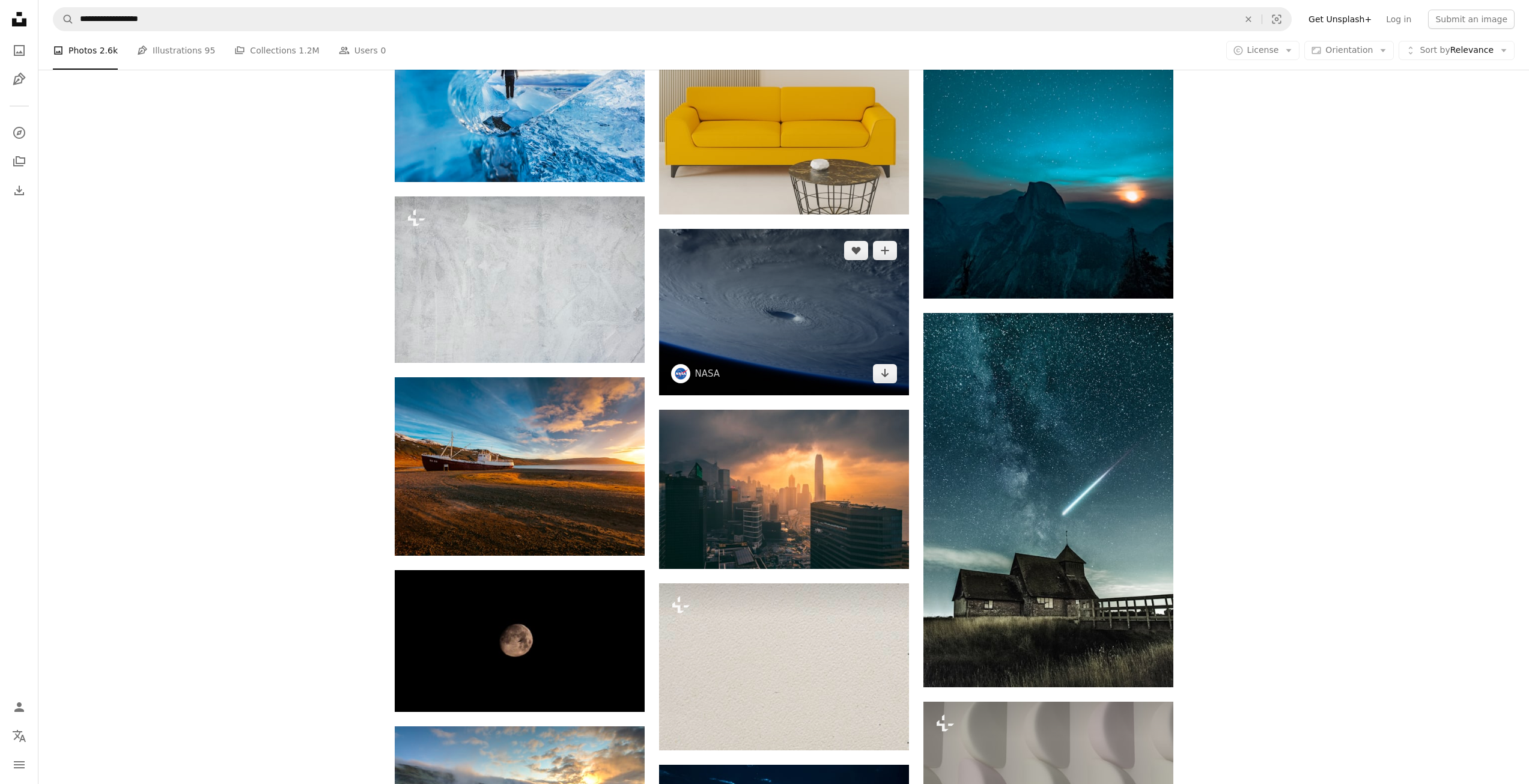
click at [836, 339] on img at bounding box center [783, 311] width 250 height 166
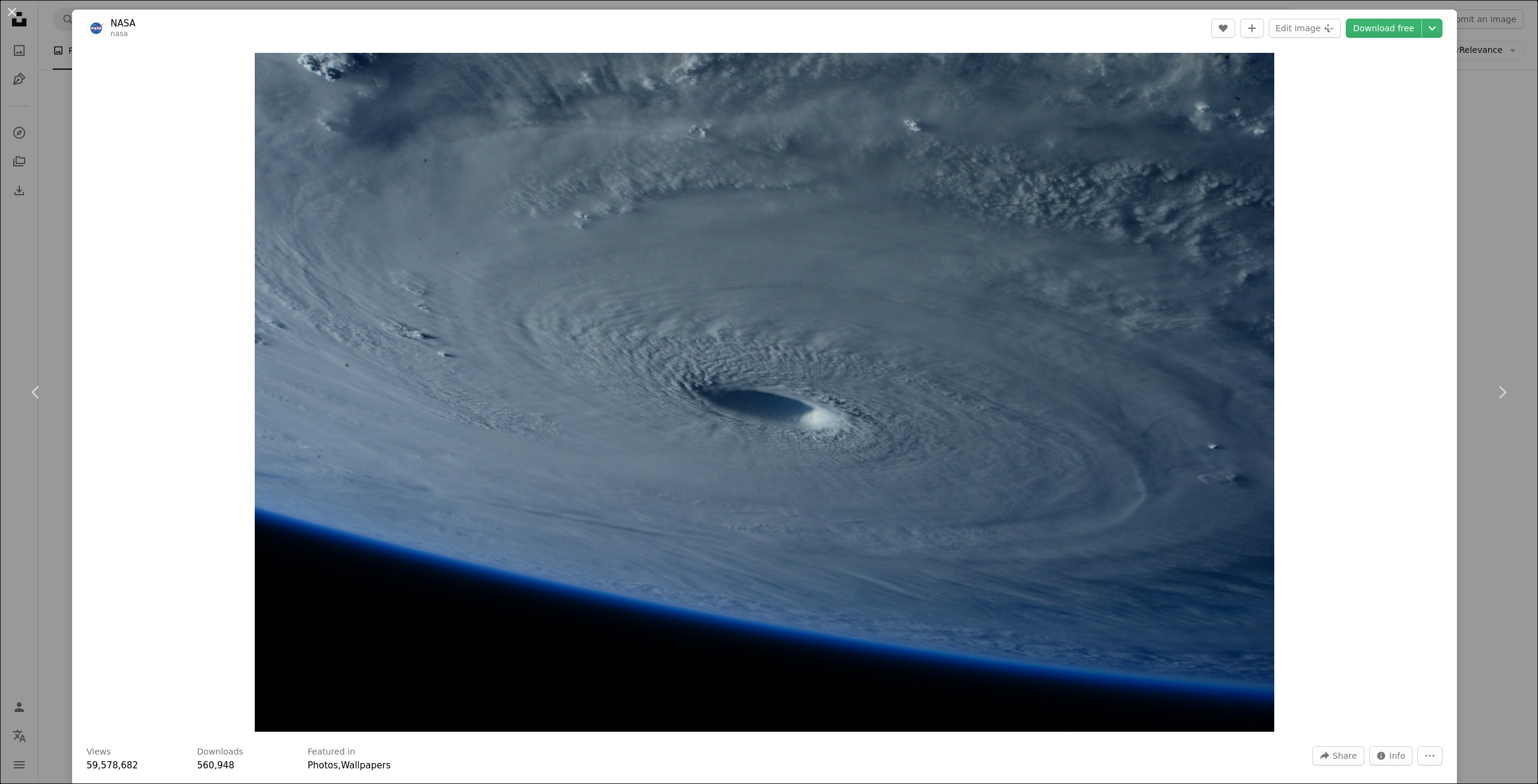
click at [1490, 248] on div "An X shape Chevron left Chevron right NASA nasa A heart A plus sign Edit image …" at bounding box center [769, 392] width 1538 height 784
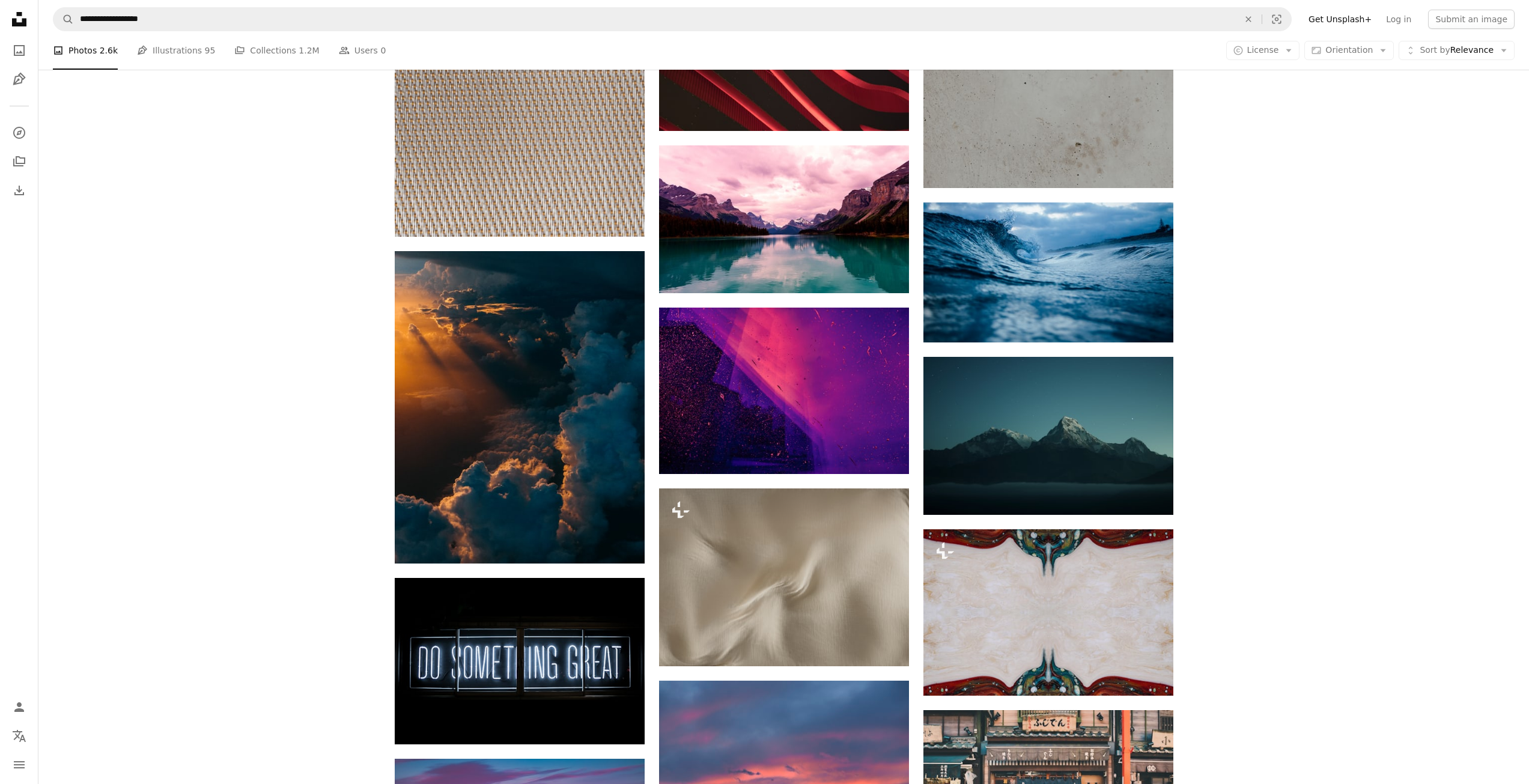
scroll to position [12190, 0]
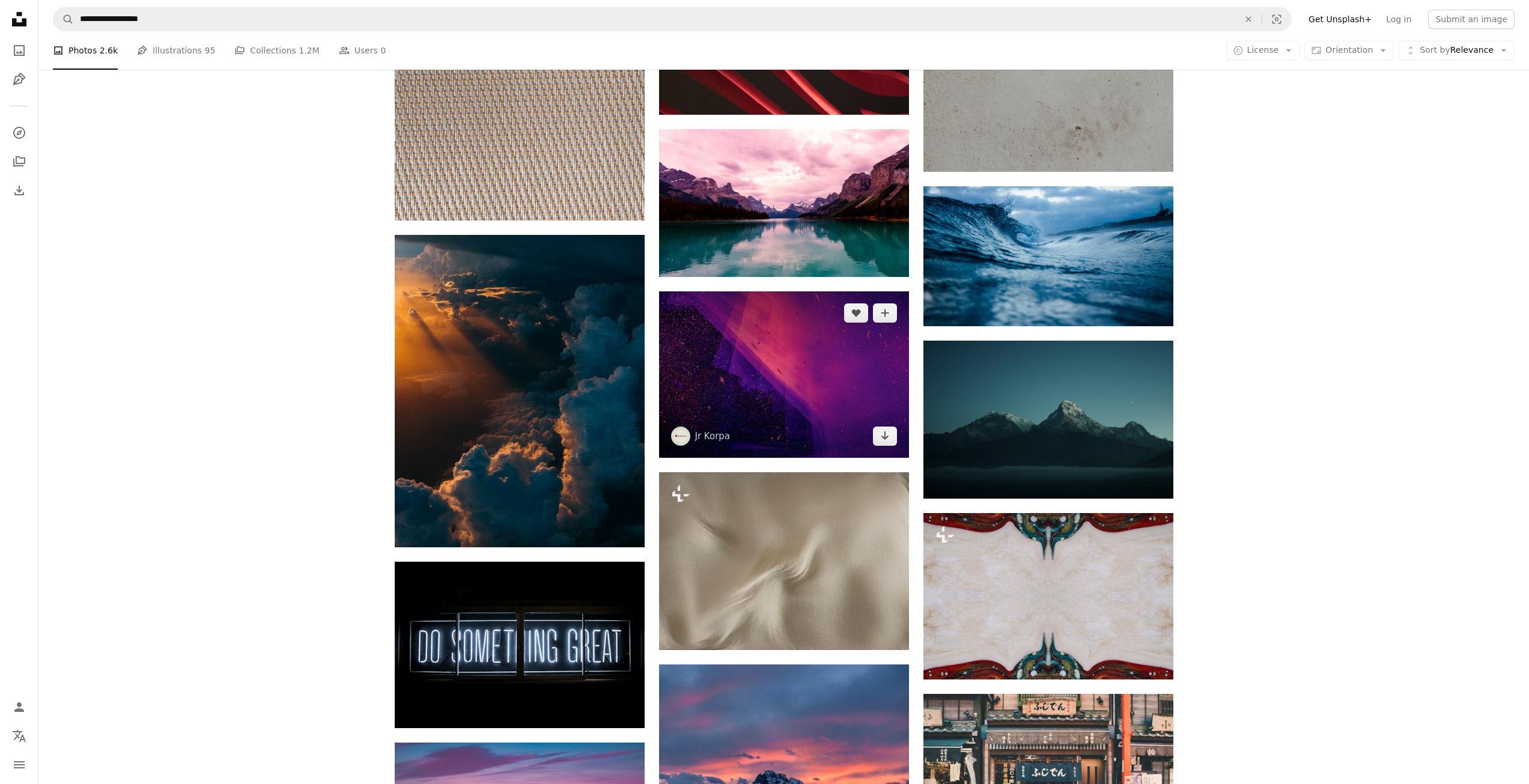
click at [855, 401] on img at bounding box center [783, 375] width 250 height 166
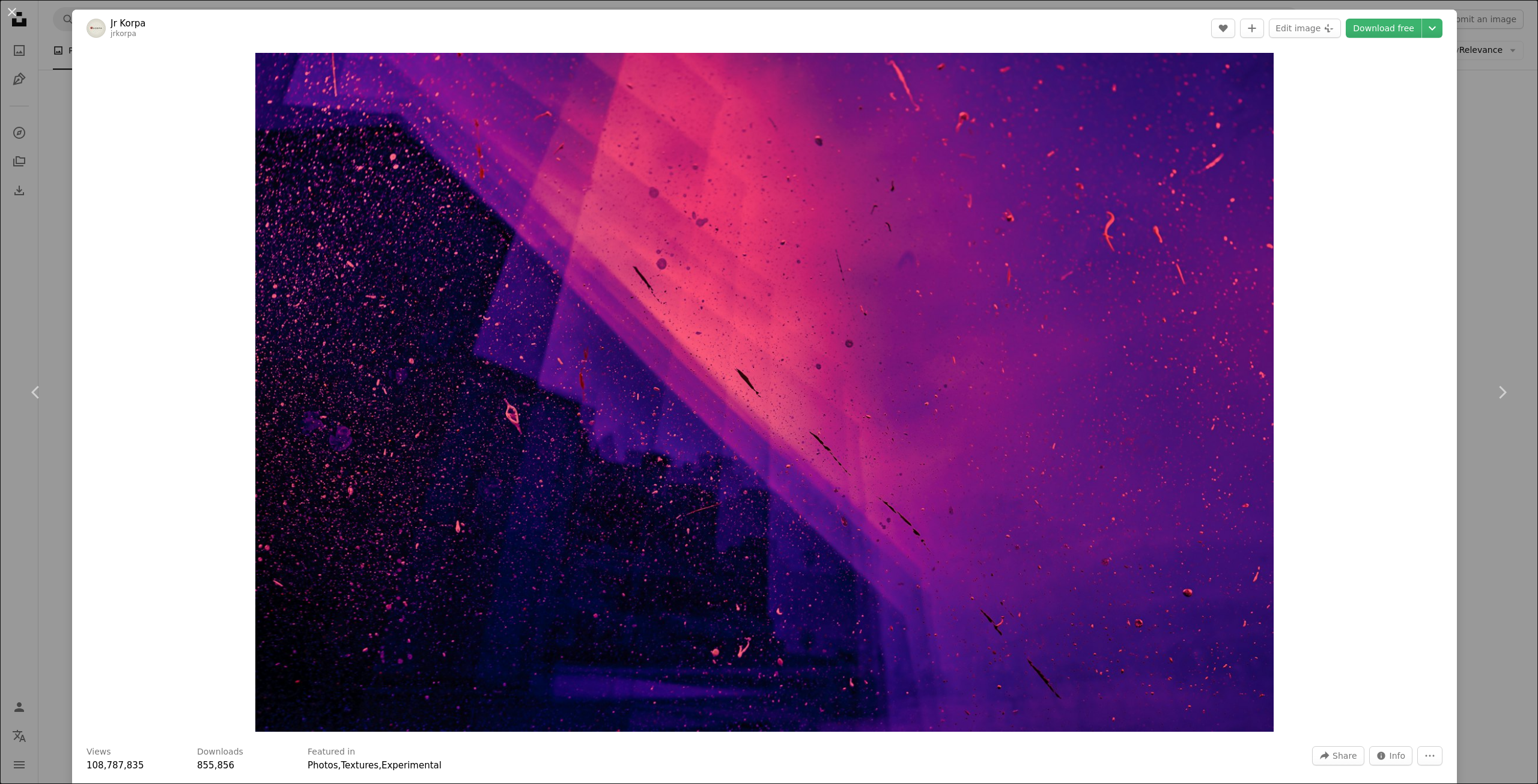
click at [1473, 228] on div "An X shape Chevron left Chevron right Jr Korpa jrkorpa A heart A plus sign Edit…" at bounding box center [769, 392] width 1538 height 784
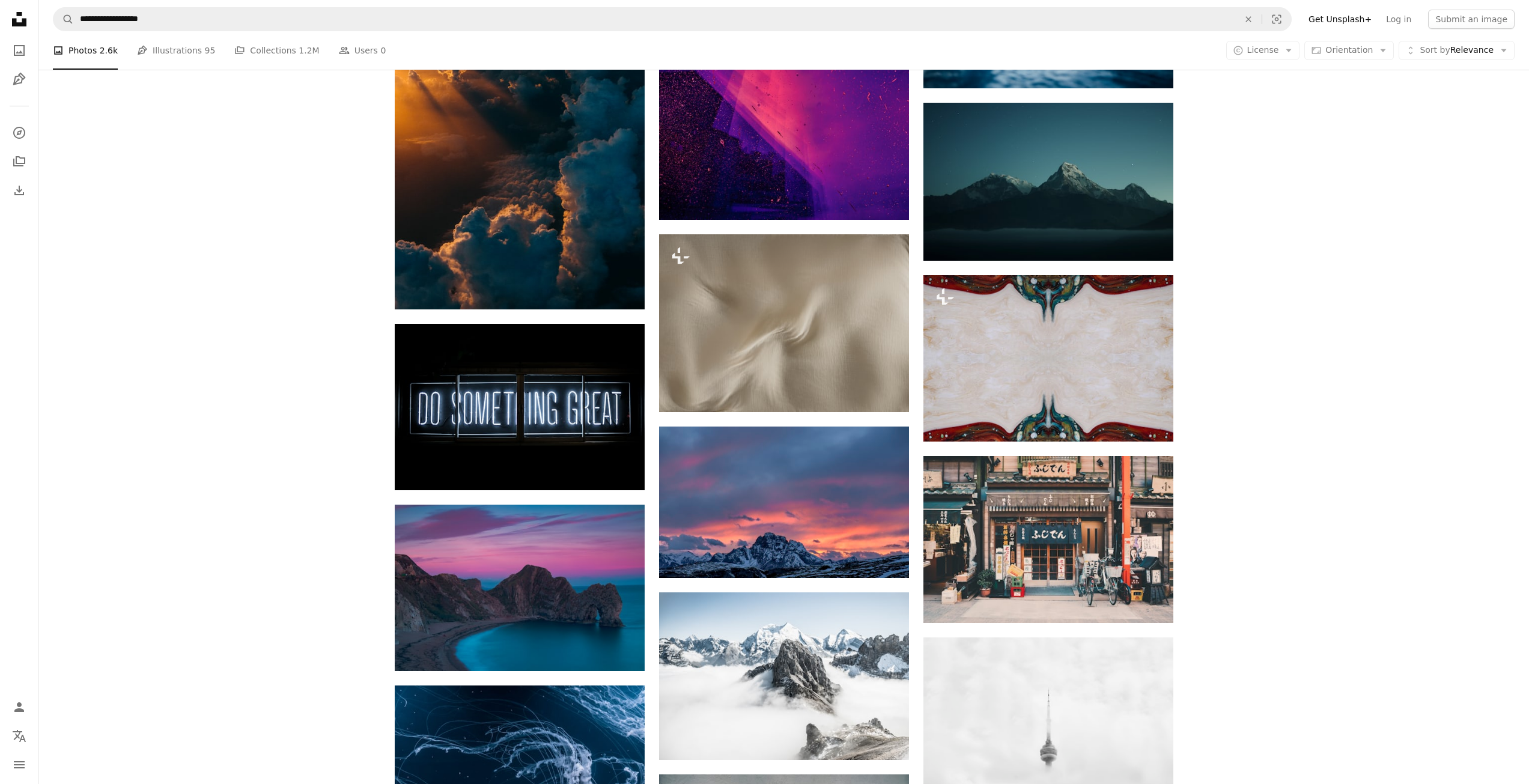
scroll to position [12429, 0]
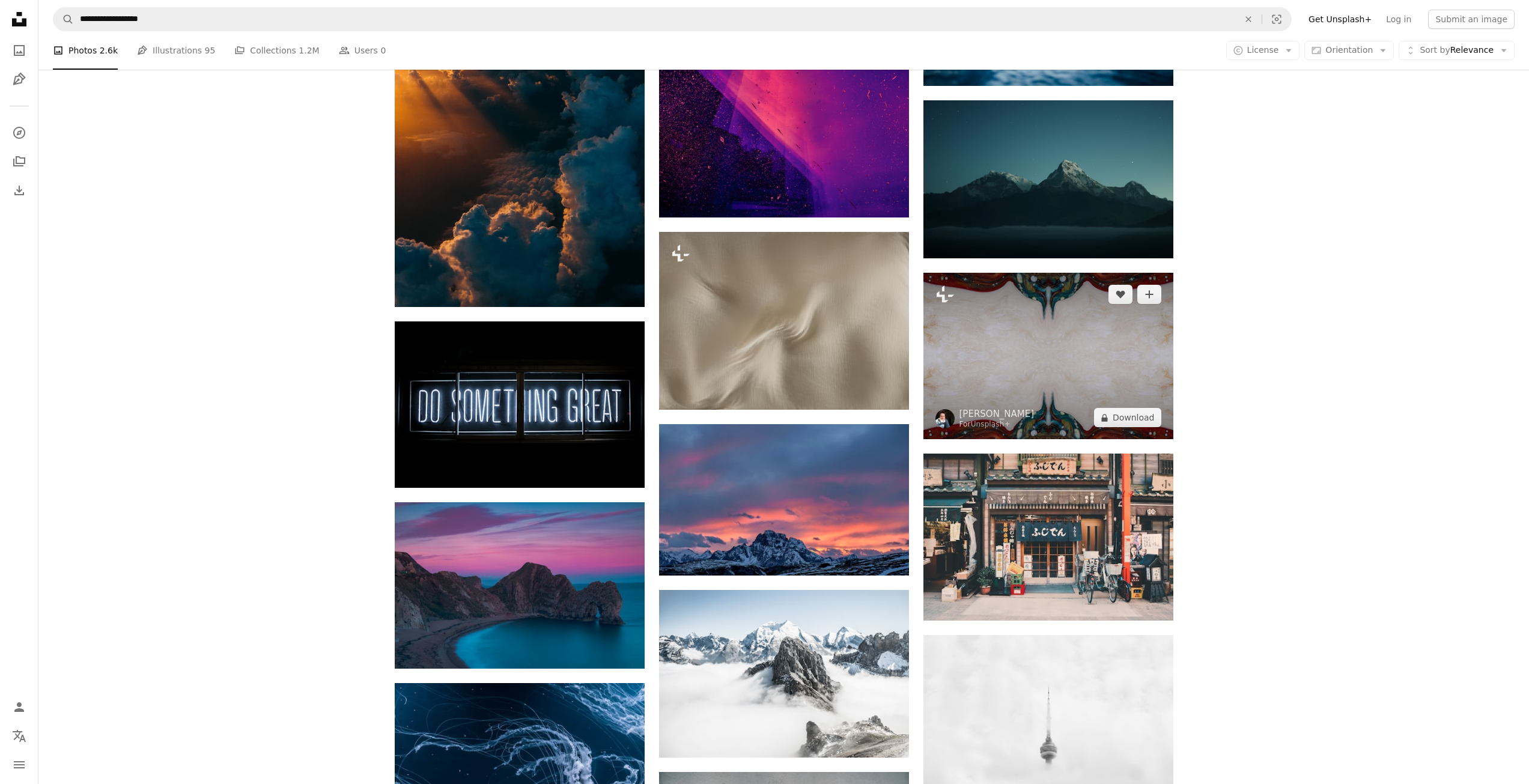
click at [1066, 320] on img at bounding box center [1048, 356] width 250 height 166
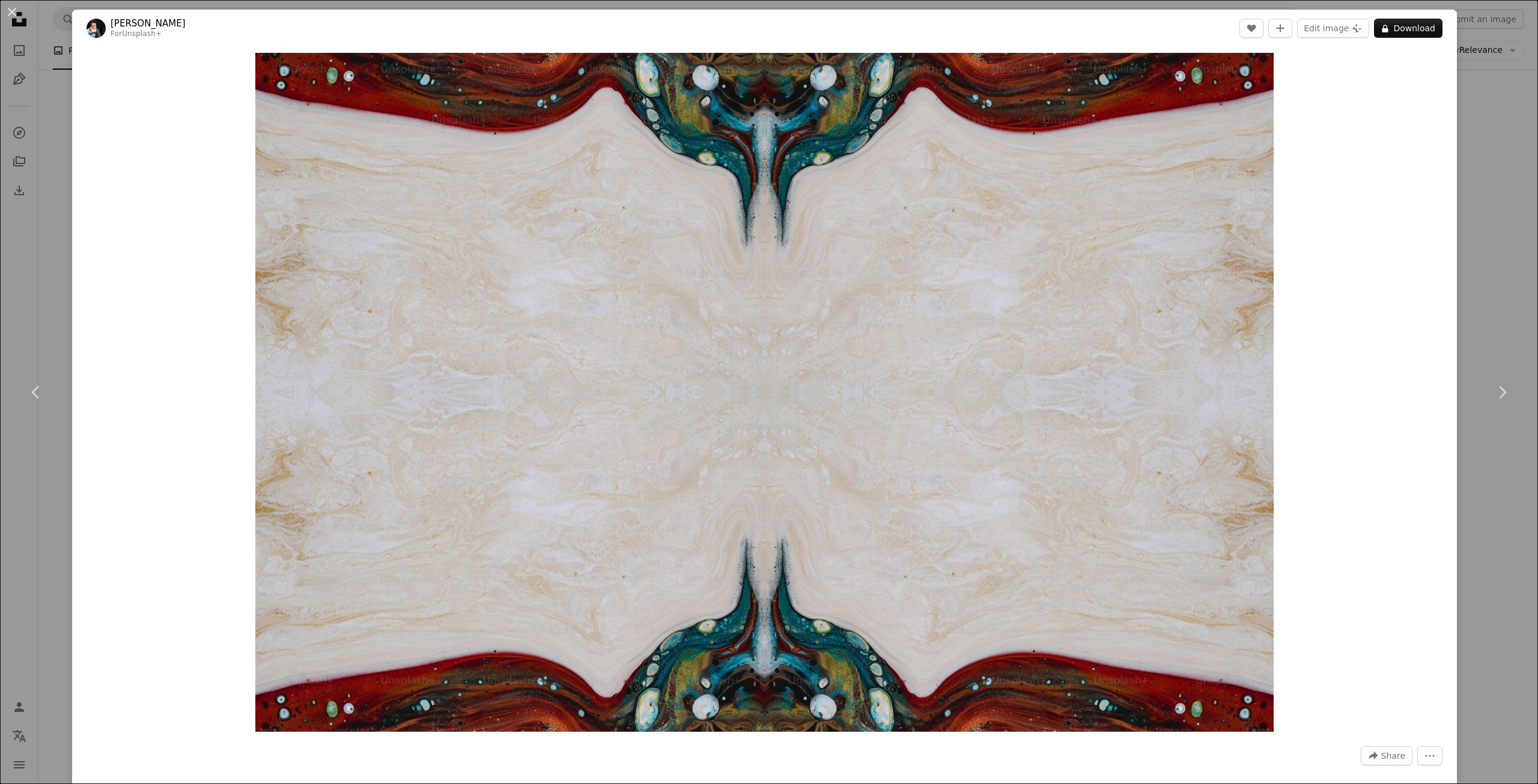
click at [1494, 180] on div "An X shape Chevron left Chevron right [PERSON_NAME] For Unsplash+ A heart A plu…" at bounding box center [769, 392] width 1538 height 784
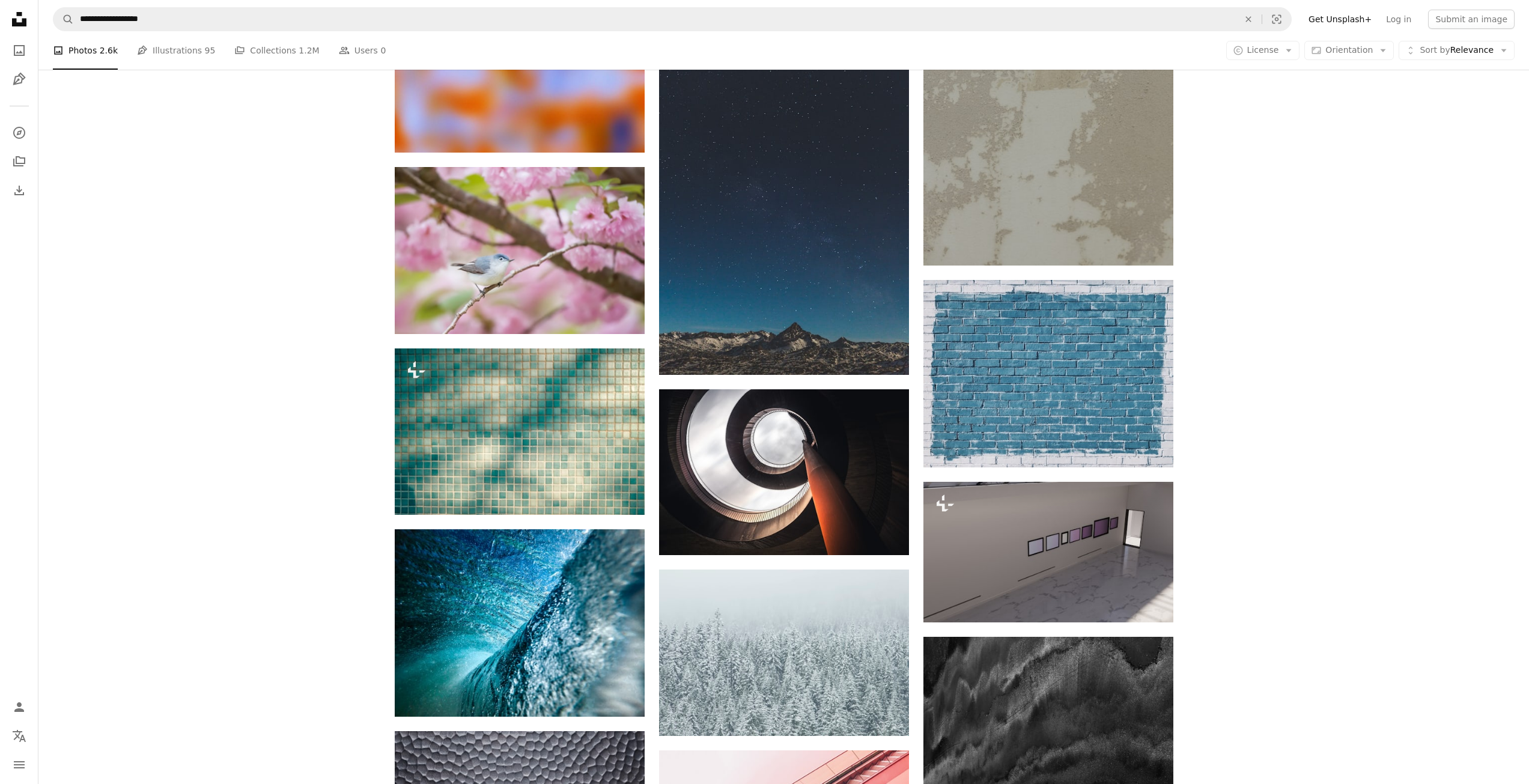
scroll to position [15912, 0]
